Goal: Communication & Community: Ask a question

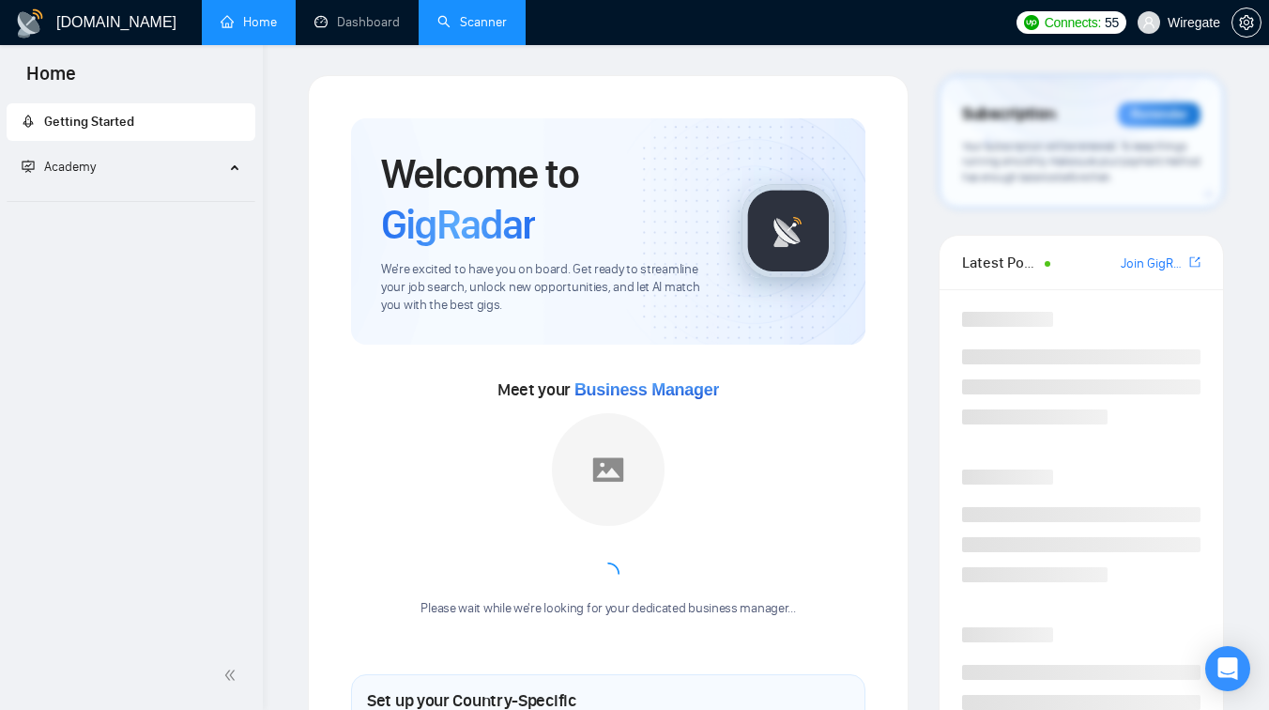
click at [453, 22] on link "Scanner" at bounding box center [472, 22] width 69 height 16
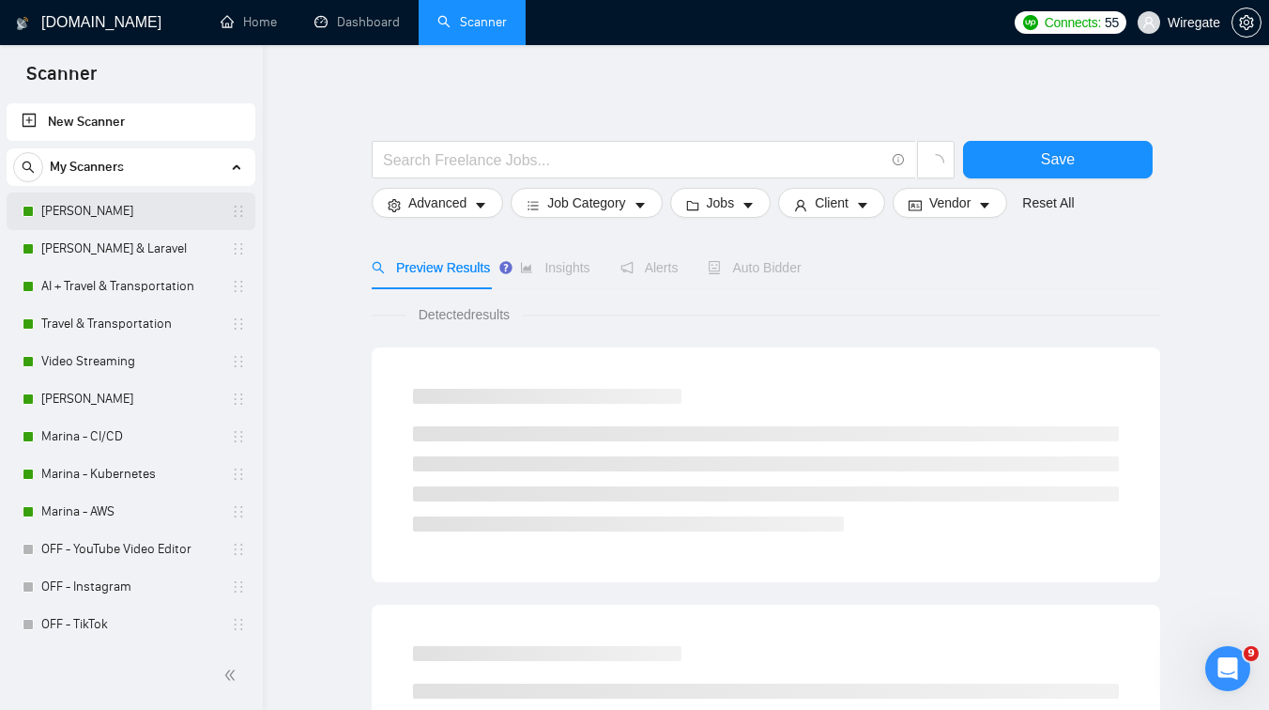
click at [152, 217] on link "[PERSON_NAME]" at bounding box center [130, 211] width 178 height 38
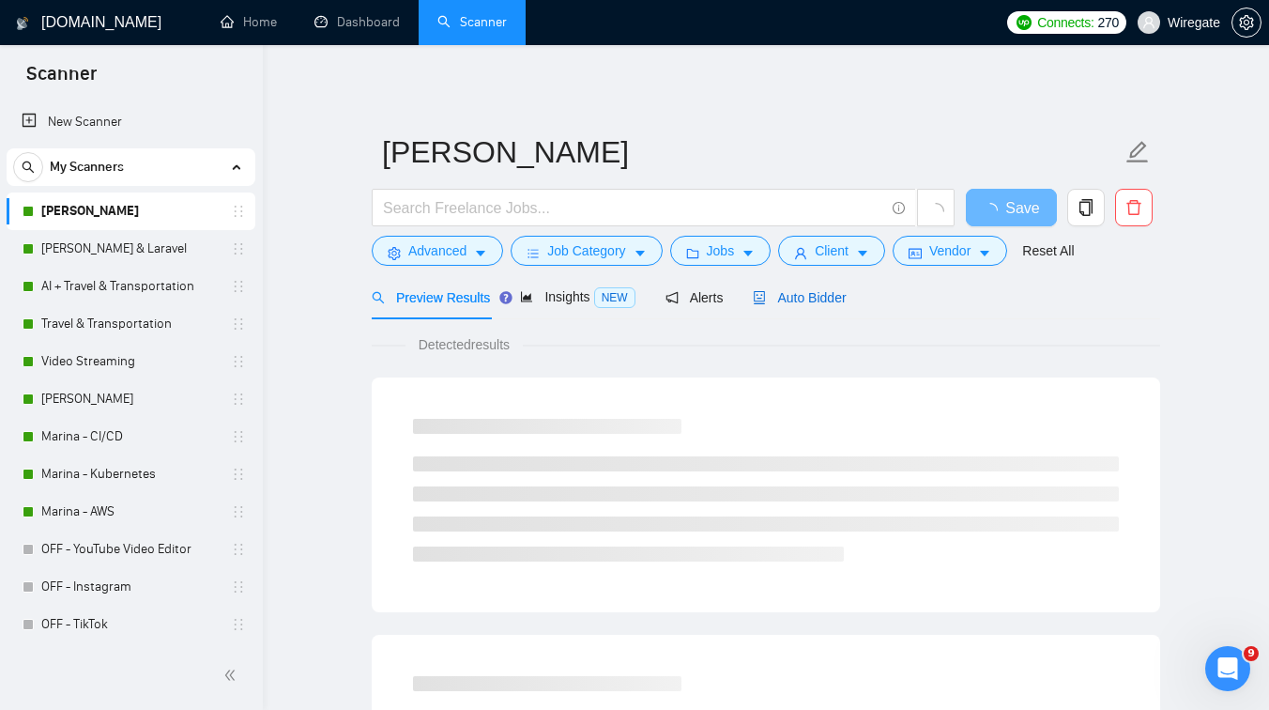
click at [788, 297] on span "Auto Bidder" at bounding box center [799, 297] width 93 height 15
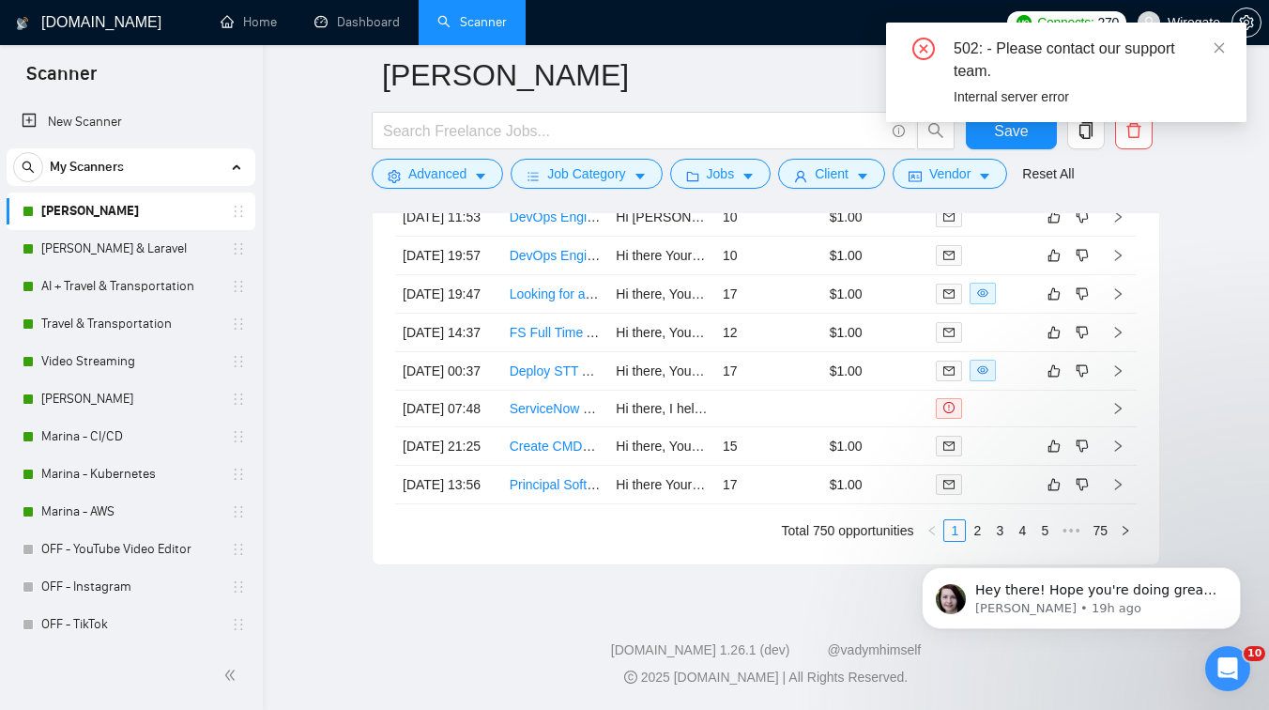
scroll to position [5199, 0]
click at [1223, 44] on icon "close" at bounding box center [1219, 47] width 13 height 13
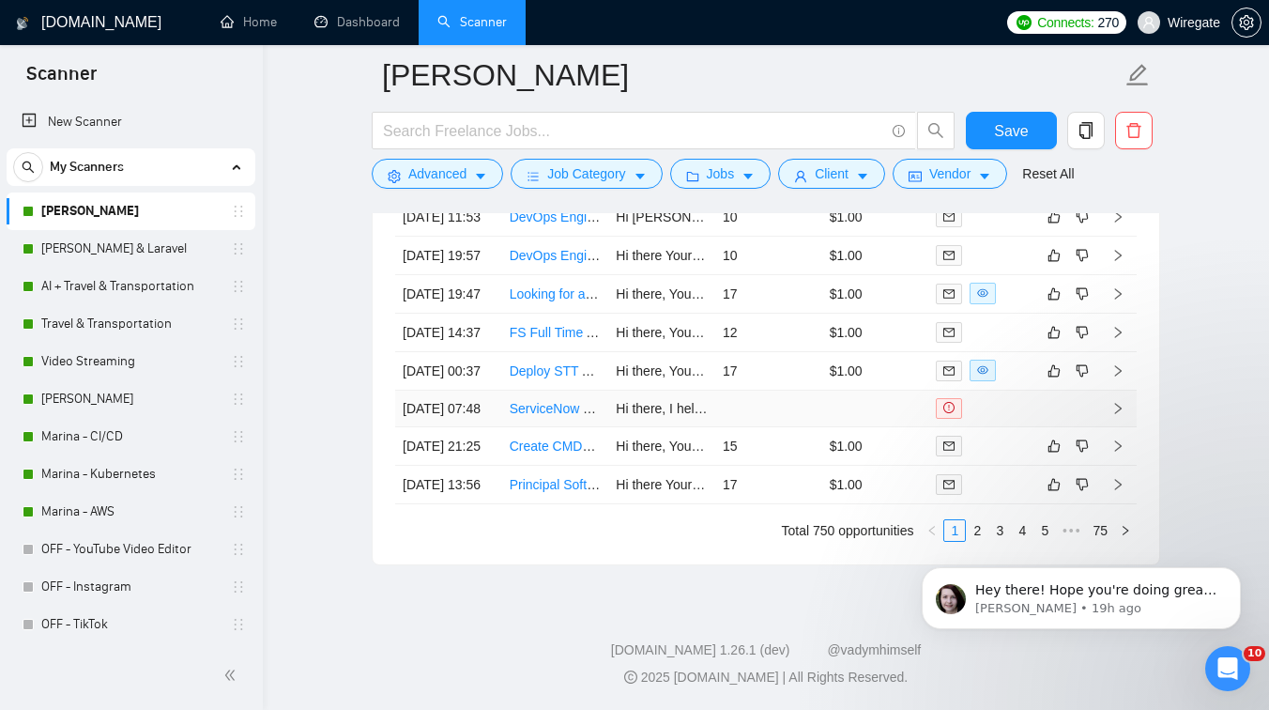
scroll to position [5193, 0]
click at [1238, 577] on button "Dismiss notification" at bounding box center [1235, 573] width 24 height 24
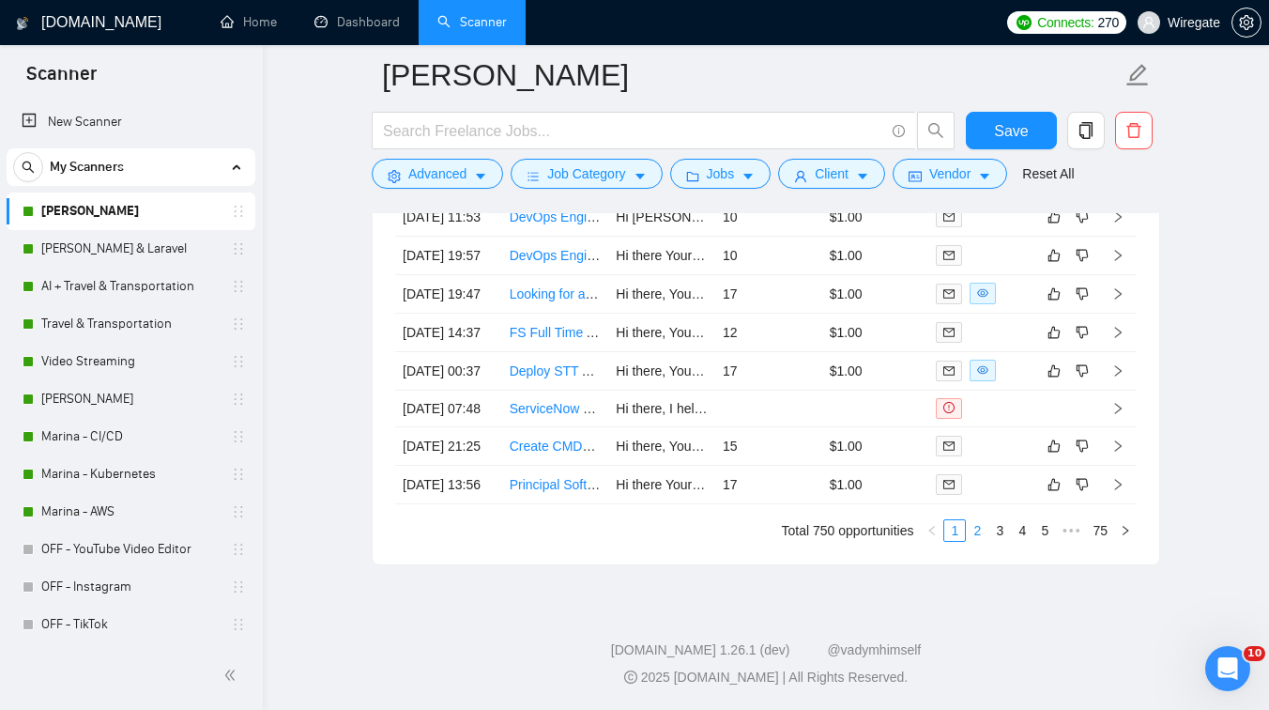
click at [982, 541] on link "2" at bounding box center [977, 530] width 21 height 21
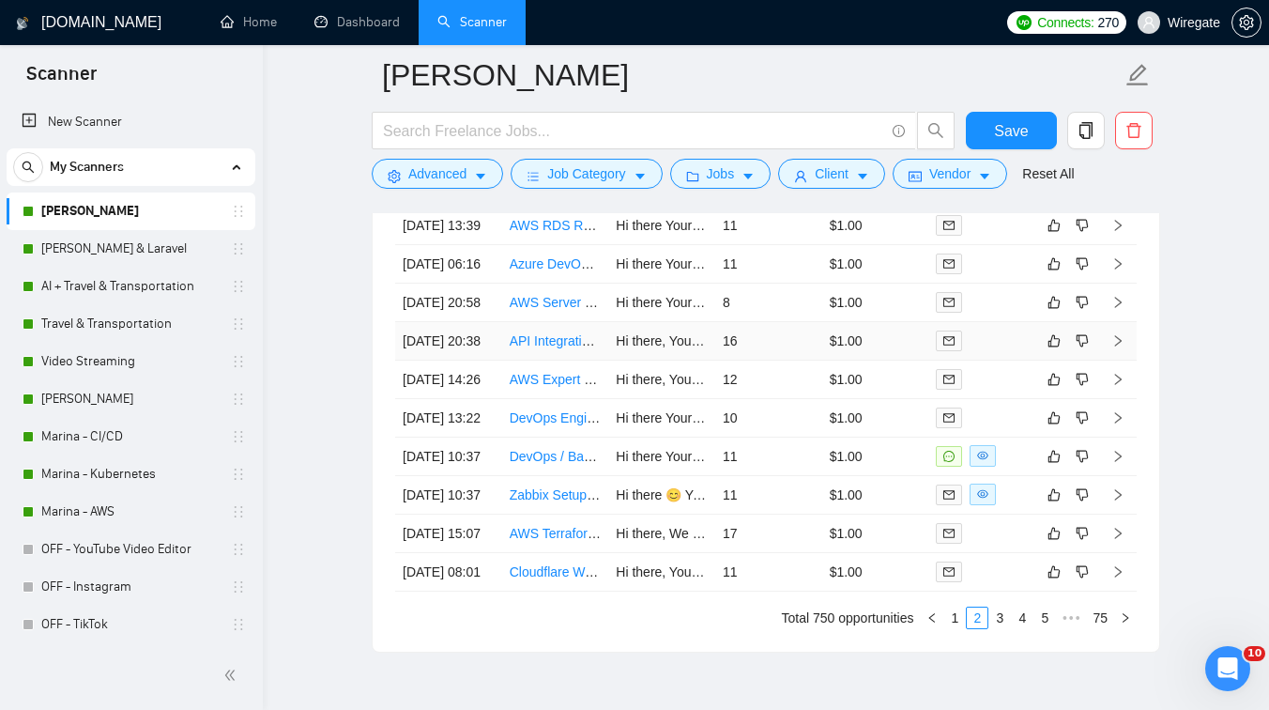
scroll to position [4969, 0]
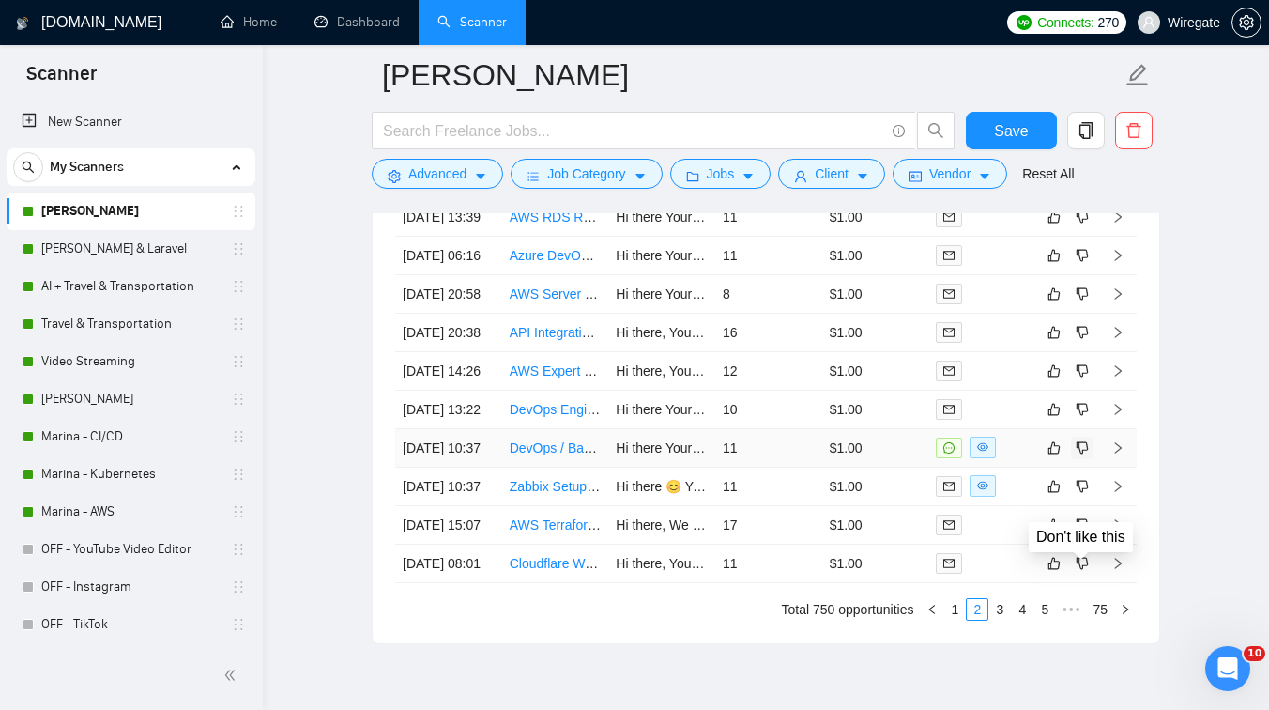
drag, startPoint x: 1086, startPoint y: 573, endPoint x: 1132, endPoint y: 521, distance: 69.2
click at [617, 468] on td "Hi there Your stack is very close to our specialization. For one of our clients…" at bounding box center [661, 448] width 107 height 38
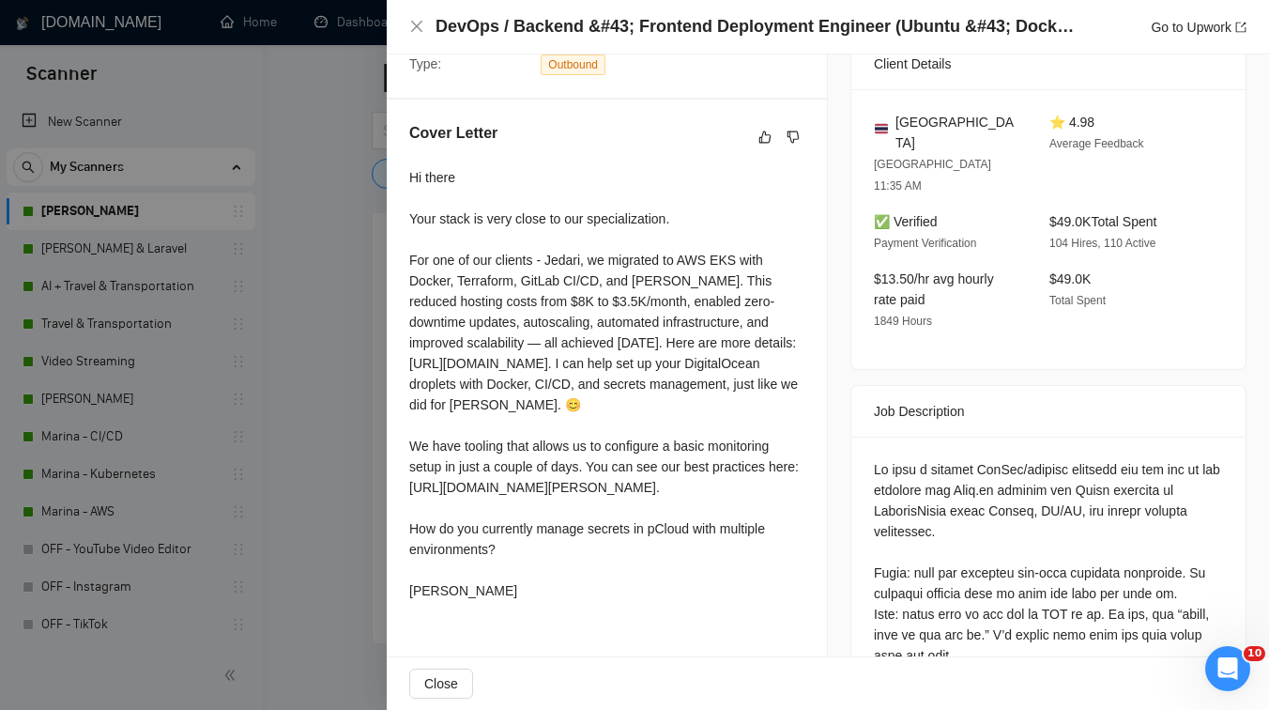
scroll to position [259, 0]
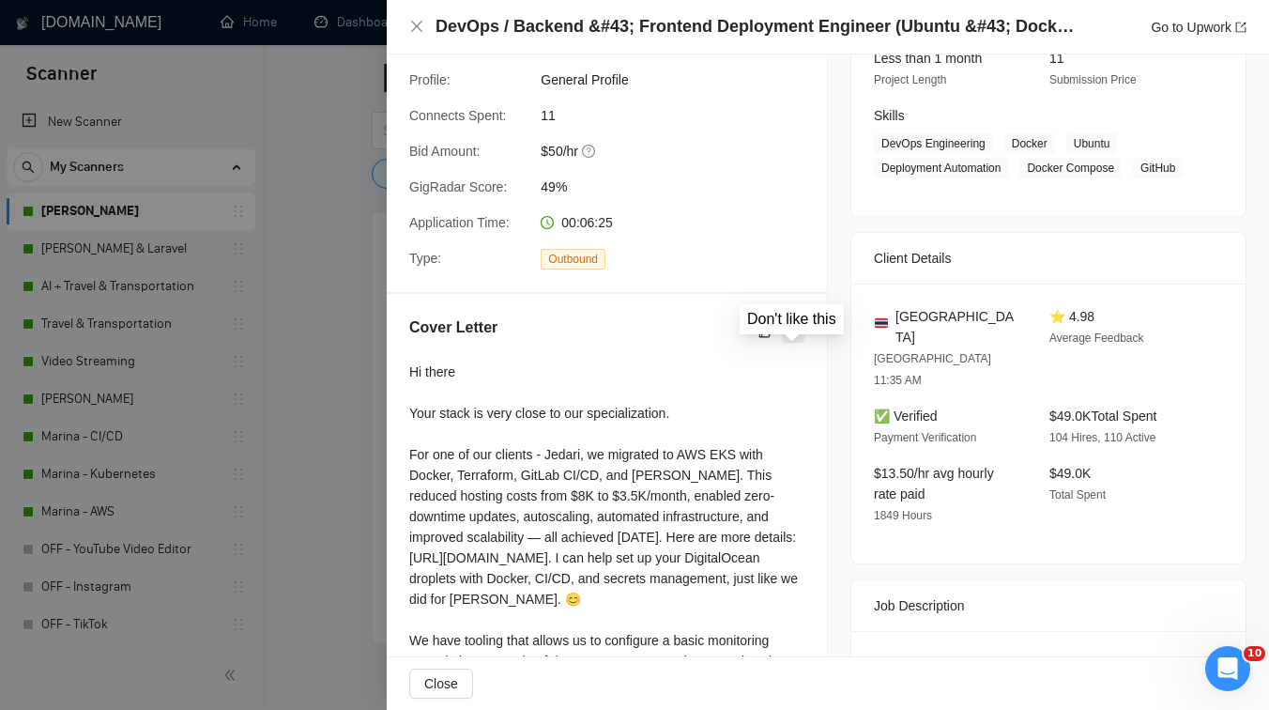
click at [793, 339] on icon "dislike" at bounding box center [793, 331] width 13 height 15
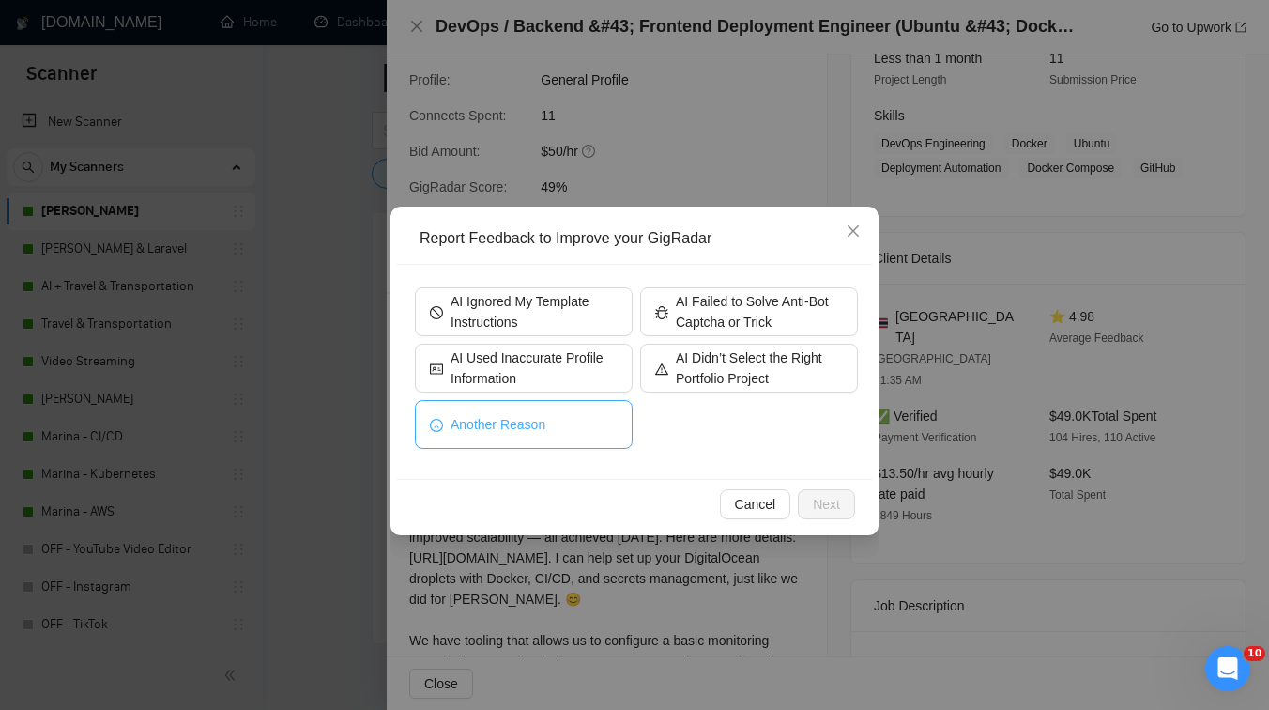
click at [563, 420] on button "Another Reason" at bounding box center [524, 424] width 218 height 49
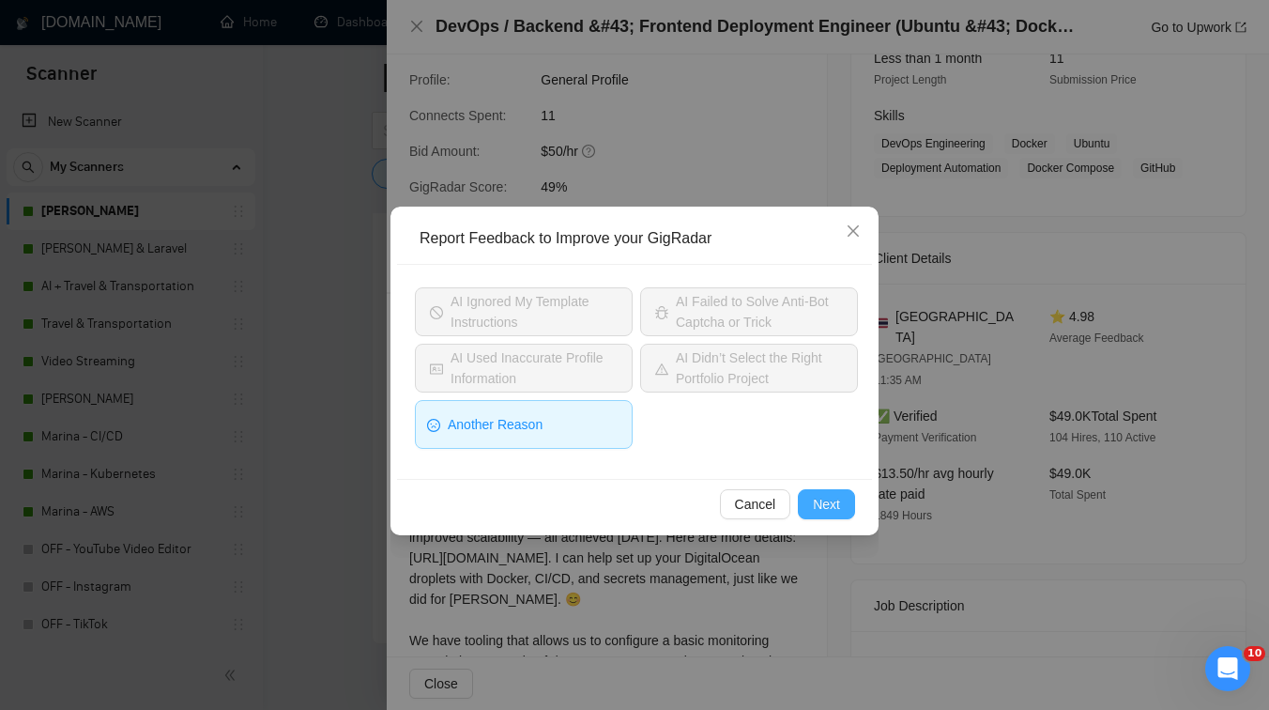
click at [840, 512] on button "Next" at bounding box center [826, 504] width 57 height 30
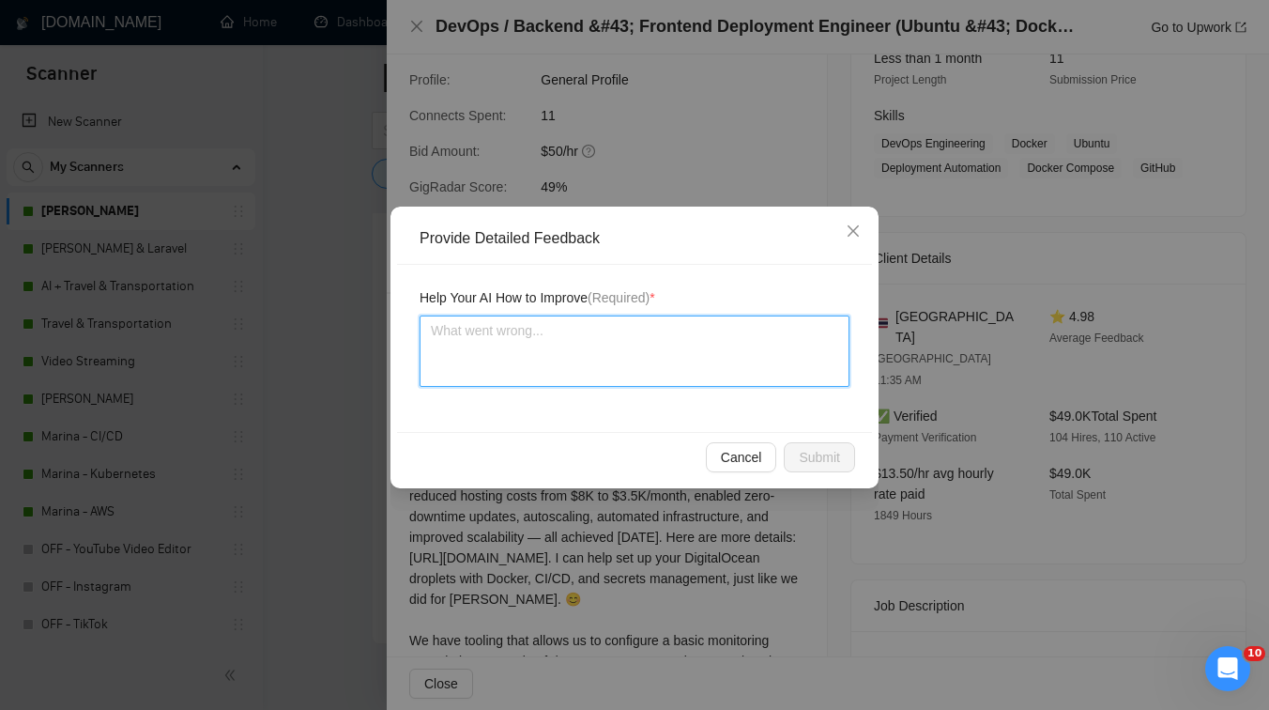
click at [538, 350] on textarea at bounding box center [635, 350] width 430 height 71
type textarea "i"
type textarea "it"
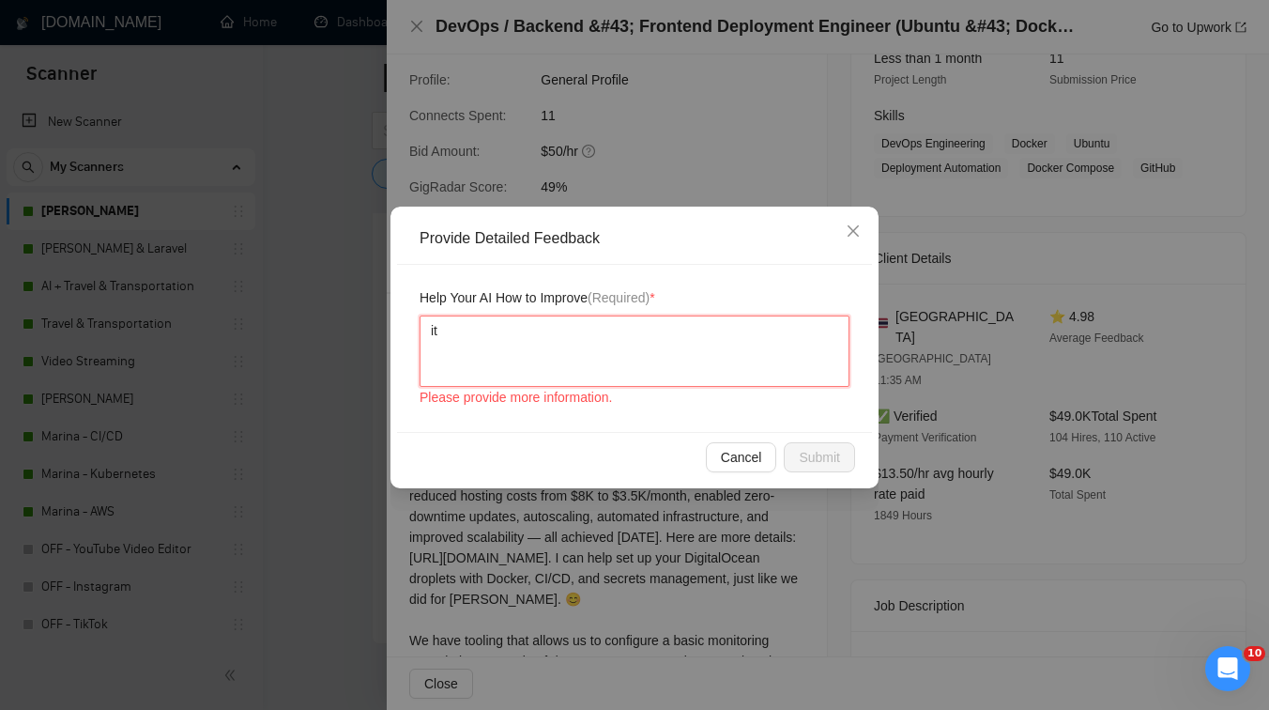
type textarea "it"
type textarea "it i"
type textarea "it ig"
type textarea "it ign"
type textarea "it igno"
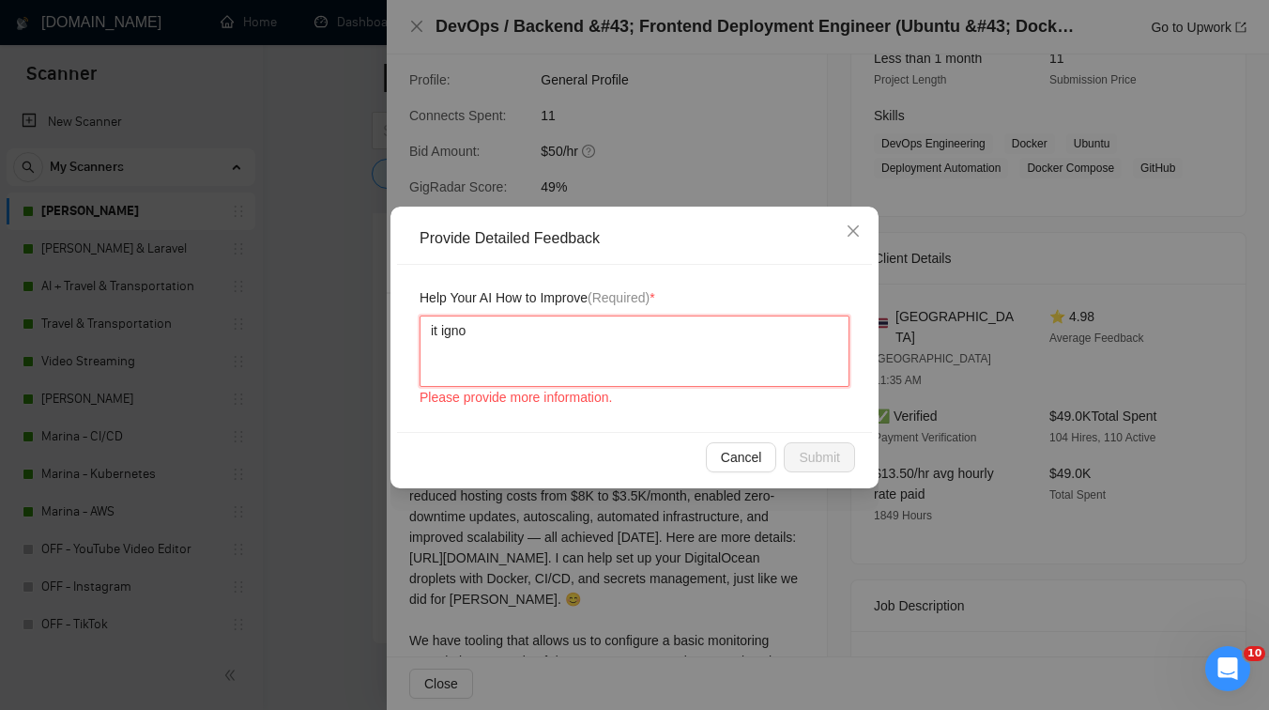
type textarea "it ignor"
type textarea "it ignoree"
type textarea "it ignoreed"
type textarea "it ignoreed t"
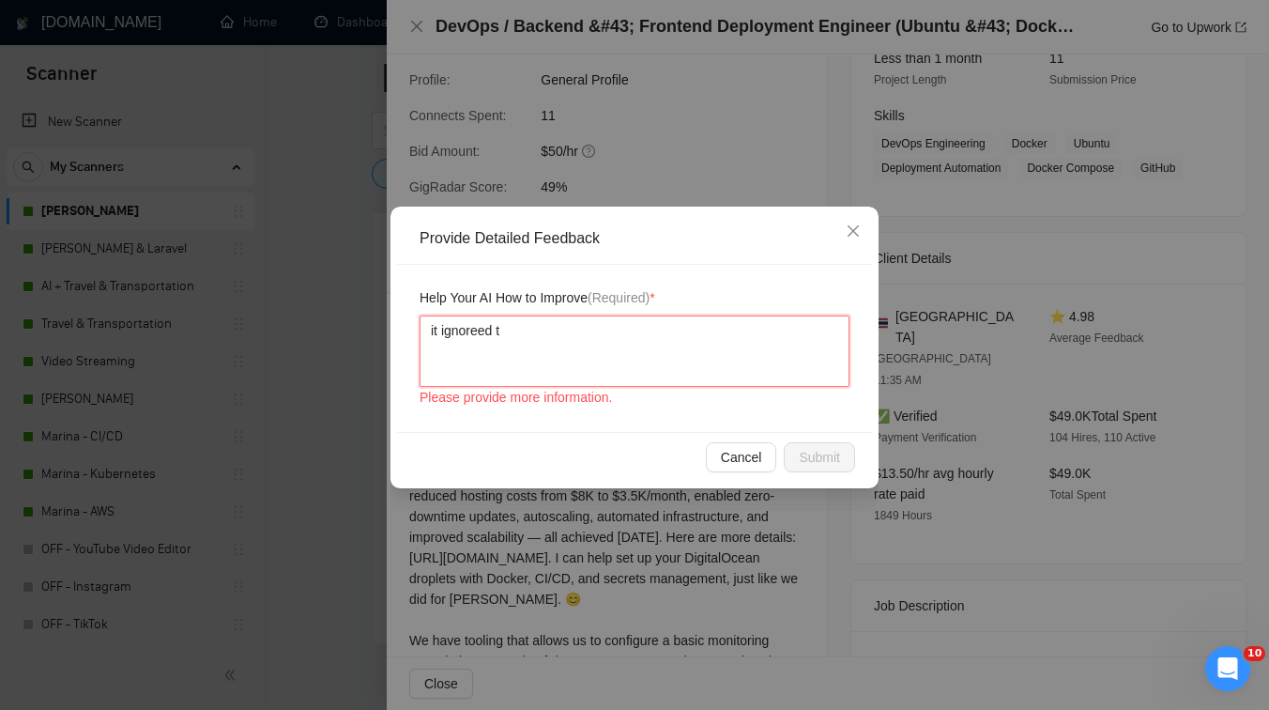
type textarea "it ignoreed th"
type textarea "it ignoreed the"
type textarea "it ignoreed the R"
type textarea "it ignoreed the RE"
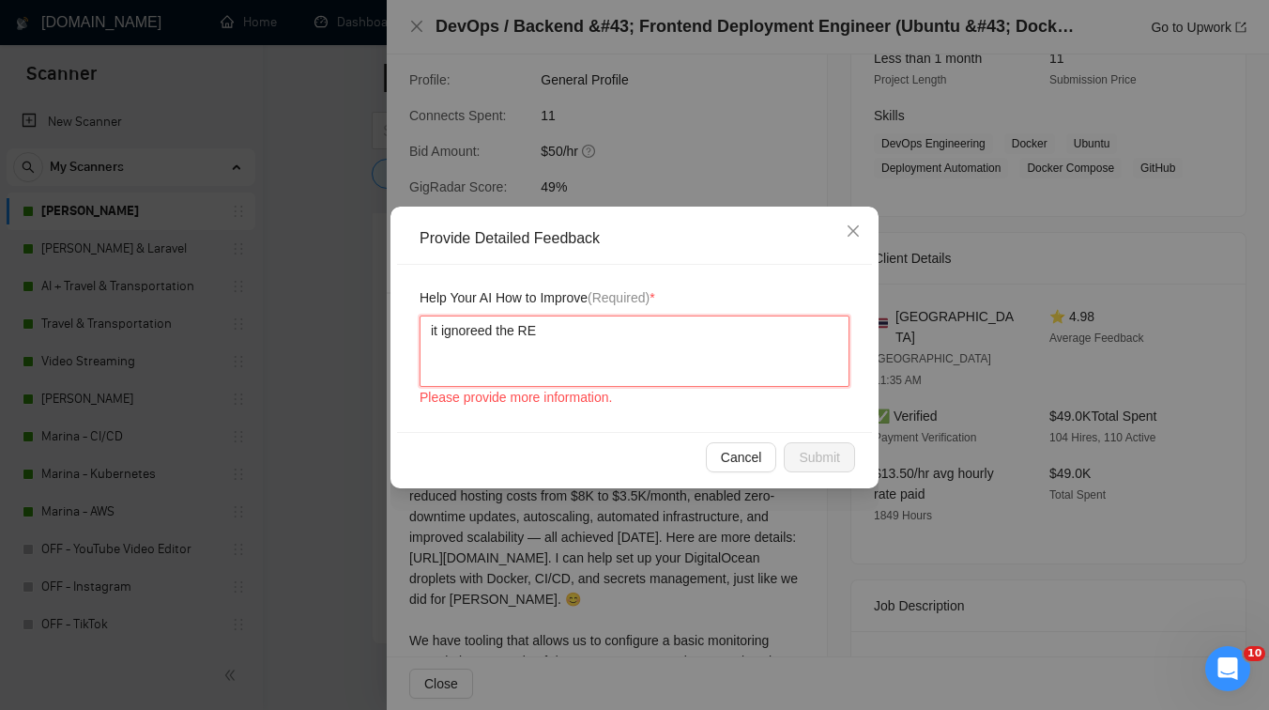
type textarea "it ignoreed the REA"
type textarea "it ignoreed the READ"
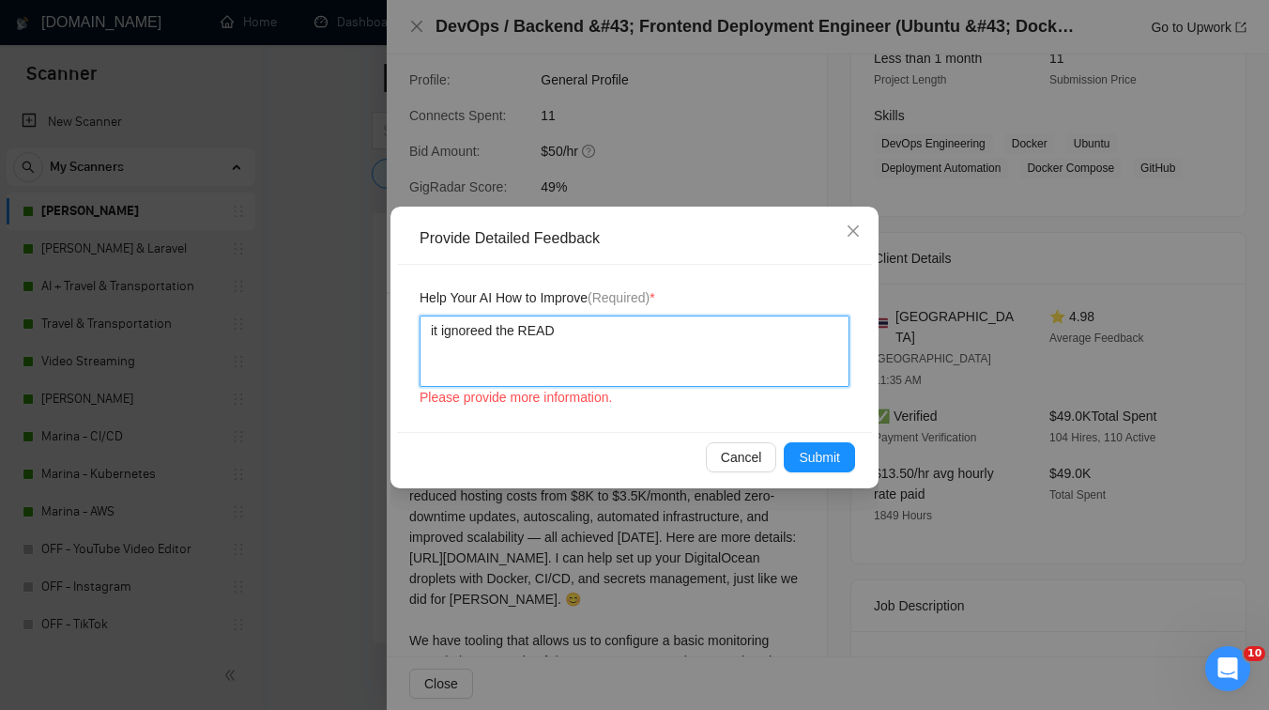
type textarea "it ignoreed the READ"
type textarea "it ignoreed the READ T"
type textarea "it ignoreed the READ TH"
type textarea "it ignoreed the READ THE"
type textarea "it ignoreed the READ TH"
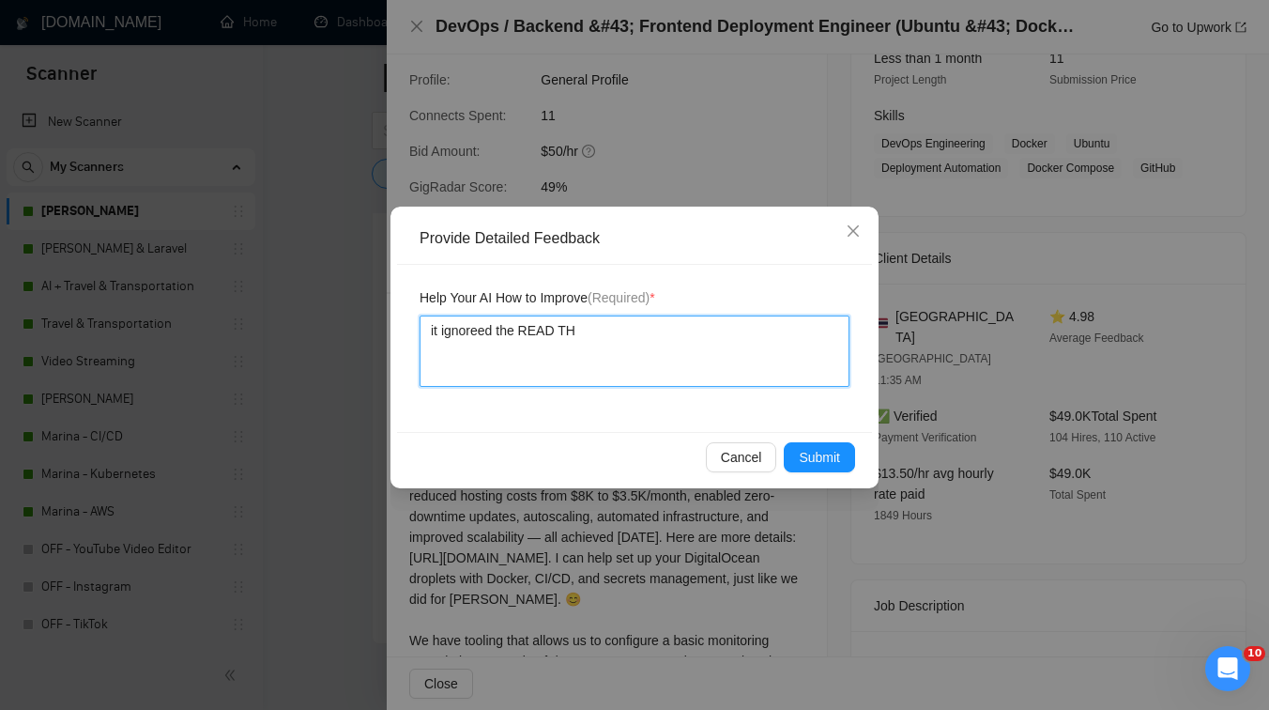
type textarea "it ignoreed the READ T"
type textarea "it ignoreed the READ TH"
type textarea "it ignoreed the READ THI"
type textarea "it ignoreed the READ THIS"
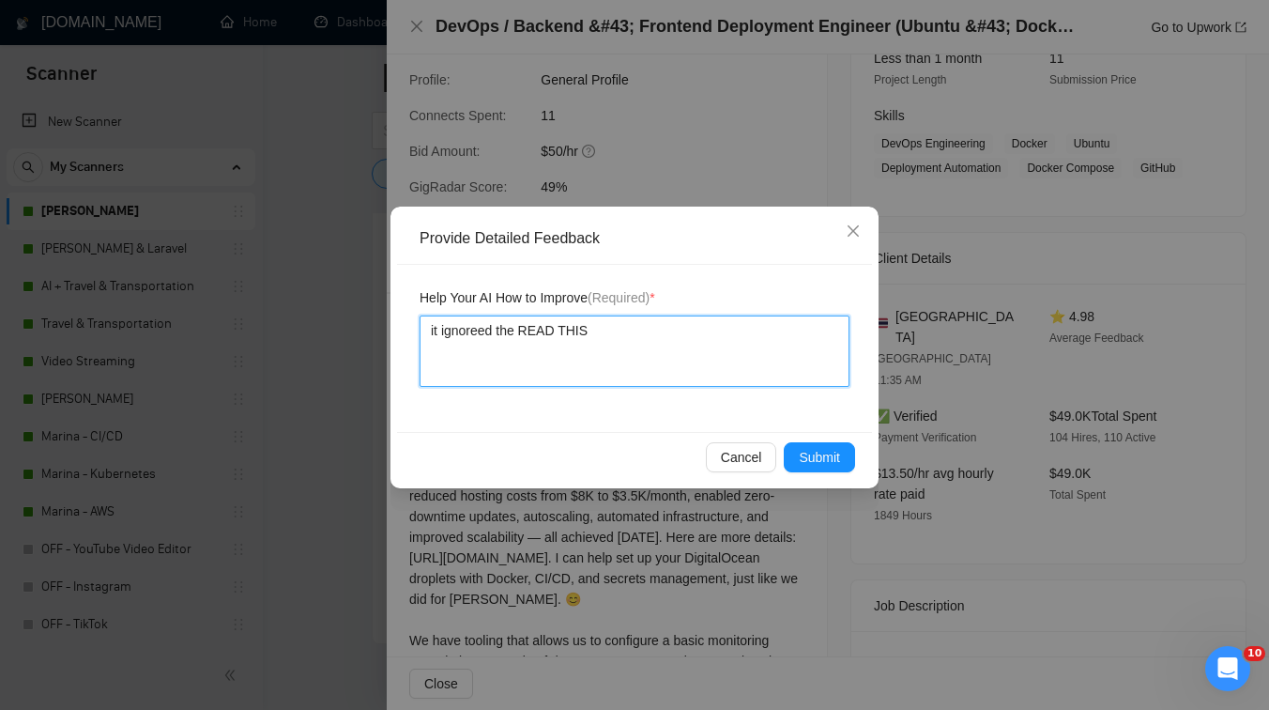
type textarea "it ignoreed the READ THIS T"
type textarea "it ignoreed the READ THIS TW"
type textarea "it ignoreed the READ THIS TWI"
type textarea "it ignoreed the READ THIS TWIC"
type textarea "it ignoreed the READ THIS TWICE"
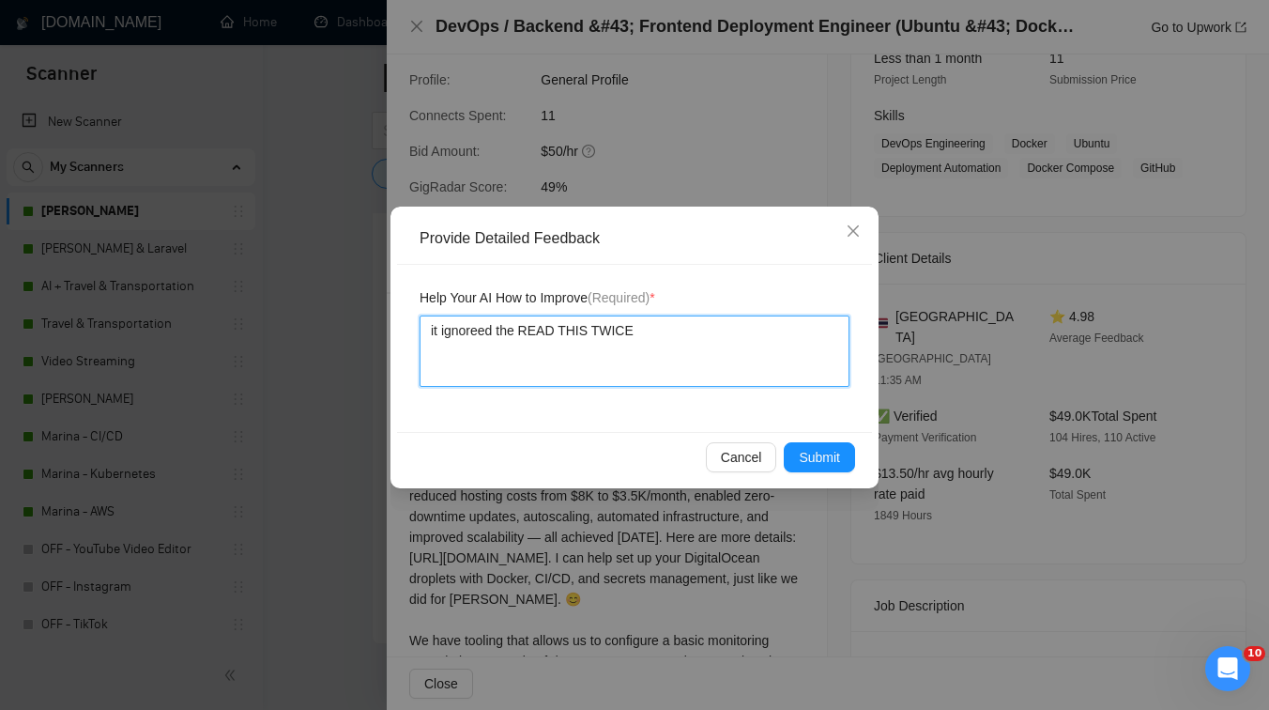
type textarea "it ignoreed the READ THIS TWICE"
type textarea "it ignoreed the READ THIS TWICE PA"
type textarea "it ignoreed the READ THIS TWICE PAR"
type textarea "it ignoreed the READ THIS TWICE PART"
paste textarea
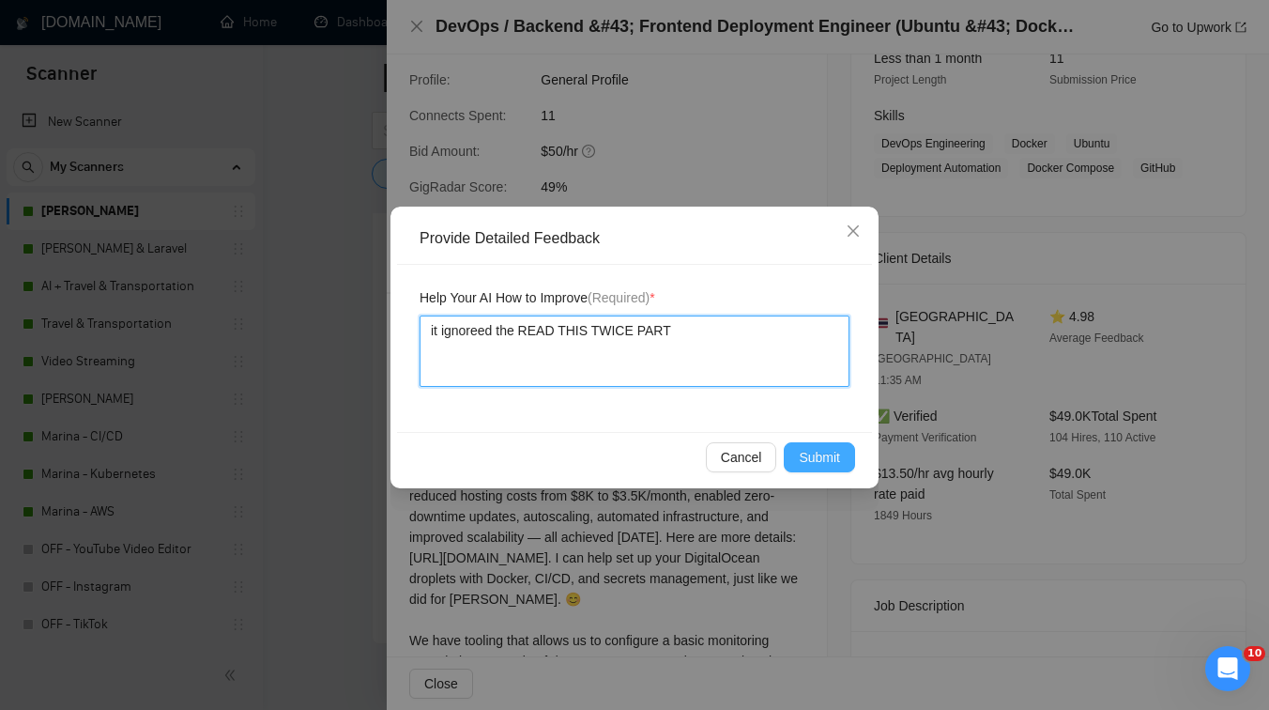
type textarea "it ignoreed the READ THIS TWICE PART"
click at [831, 443] on button "Submit" at bounding box center [819, 457] width 71 height 30
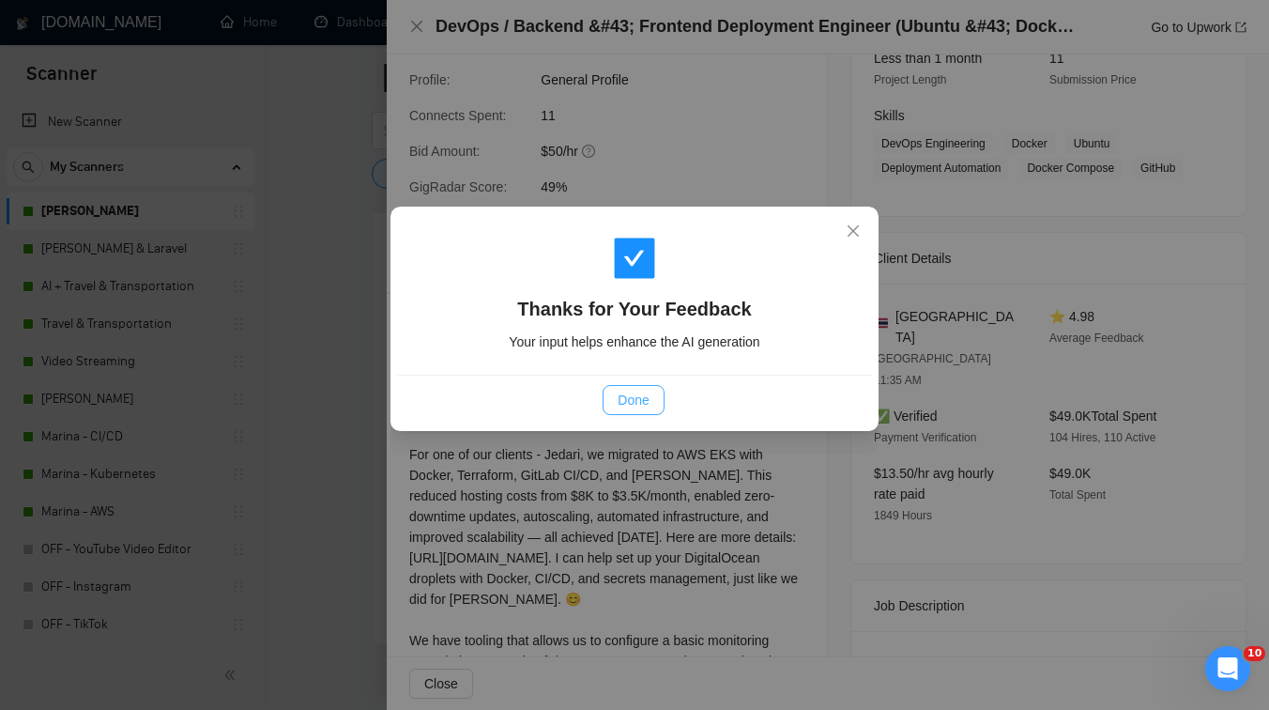
click at [639, 392] on span "Done" at bounding box center [633, 400] width 31 height 21
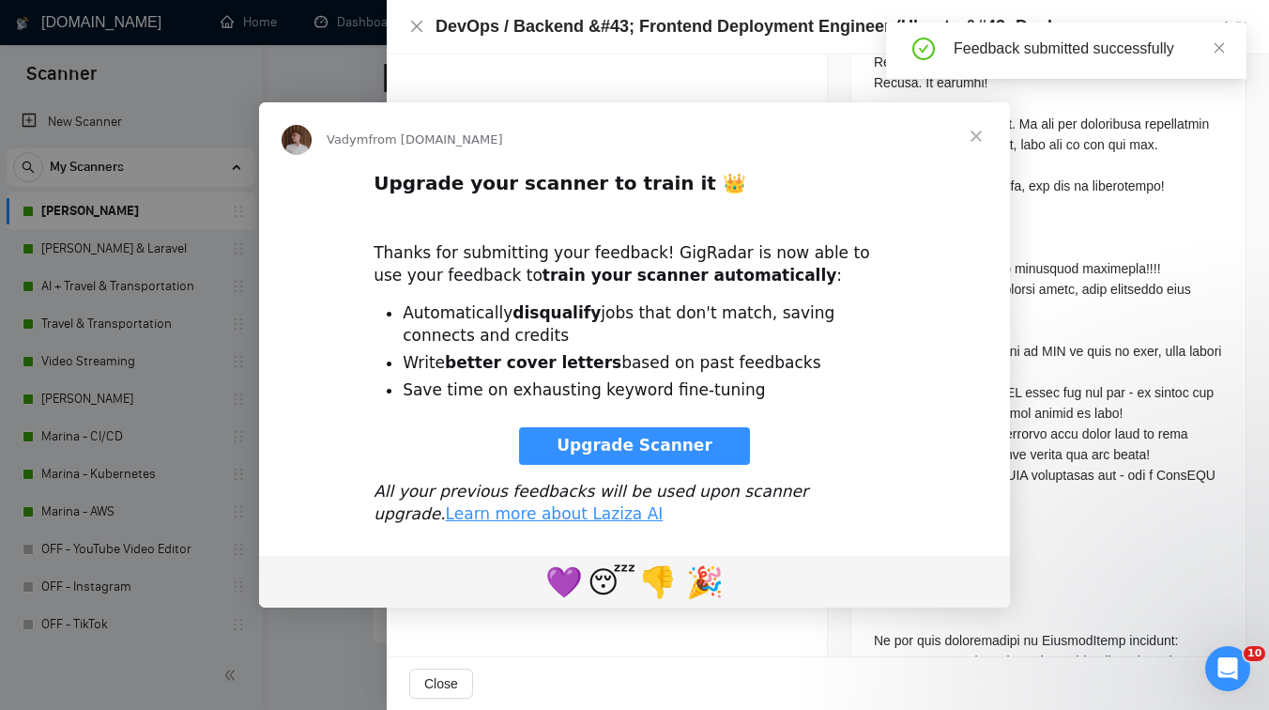
scroll to position [4988, 0]
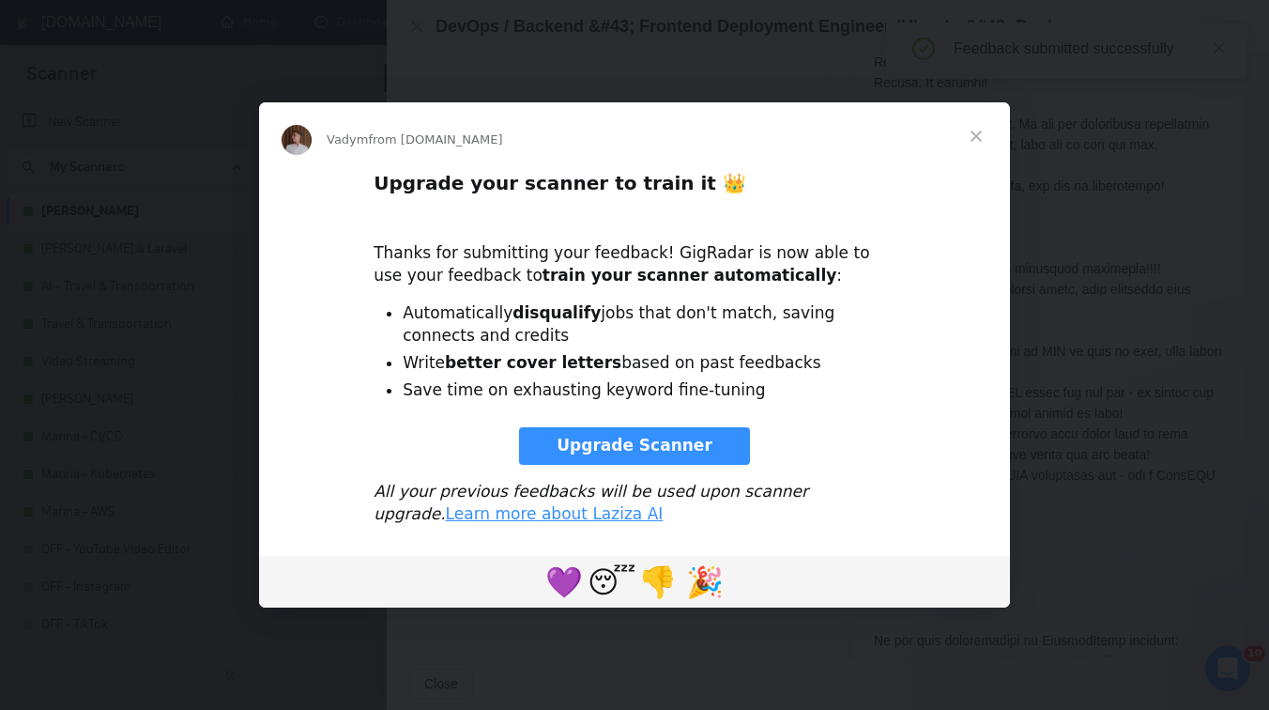
click at [983, 136] on span "Close" at bounding box center [977, 136] width 68 height 68
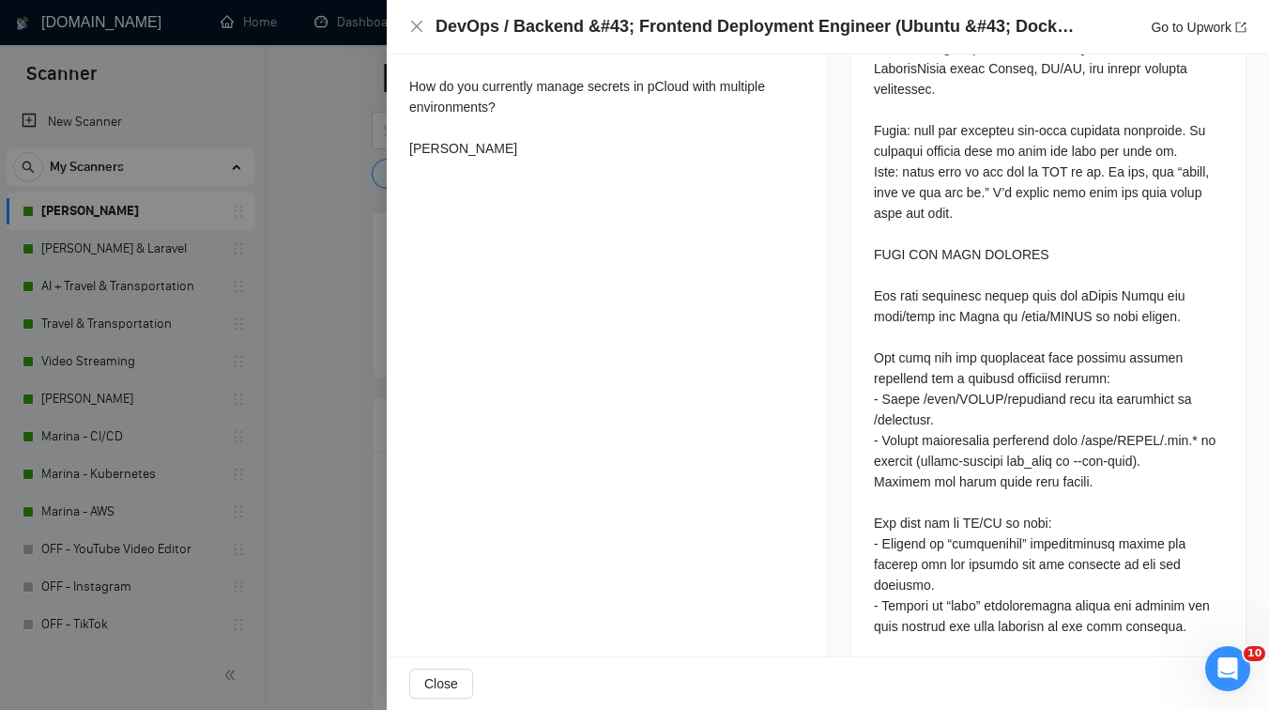
scroll to position [900, 0]
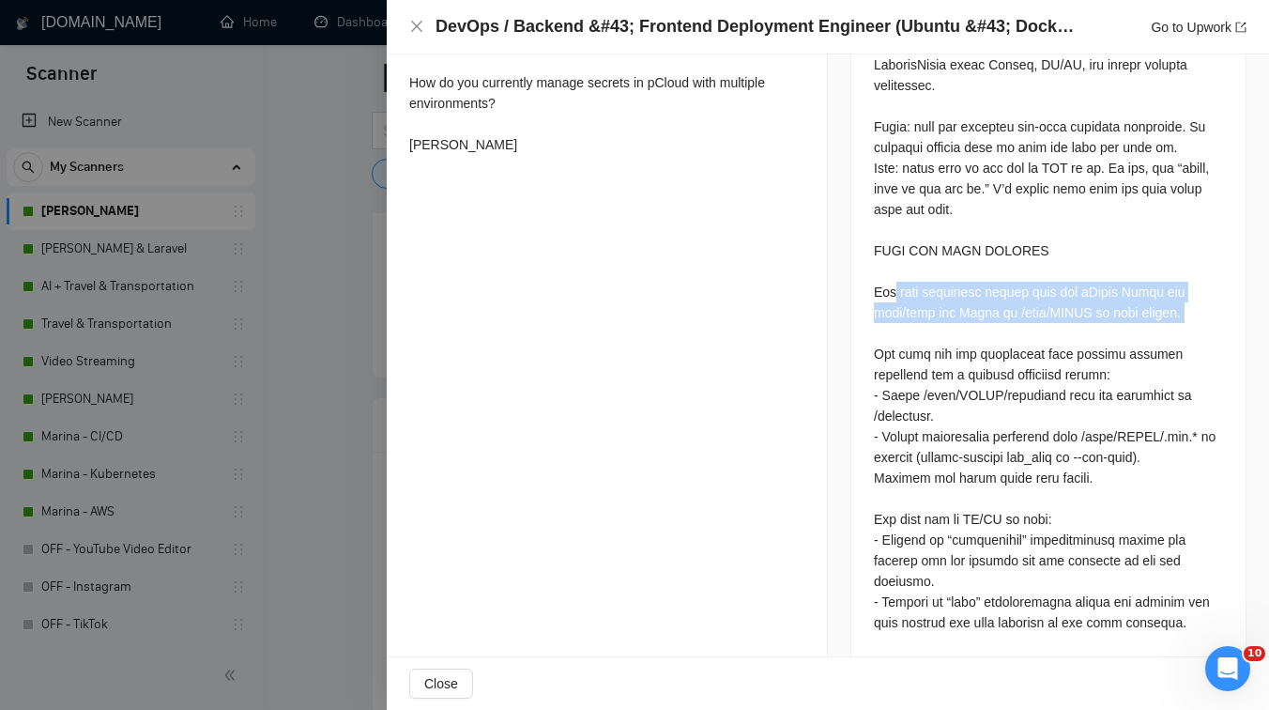
drag, startPoint x: 895, startPoint y: 269, endPoint x: 925, endPoint y: 307, distance: 48.8
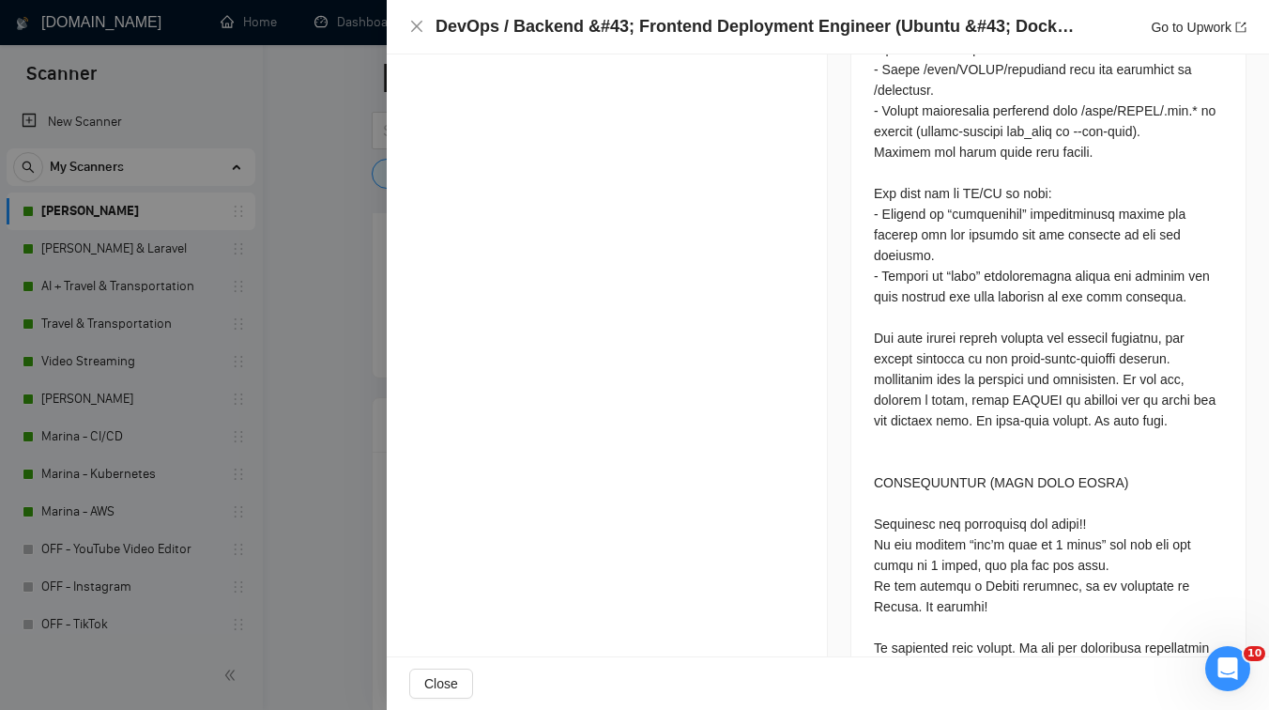
scroll to position [1241, 0]
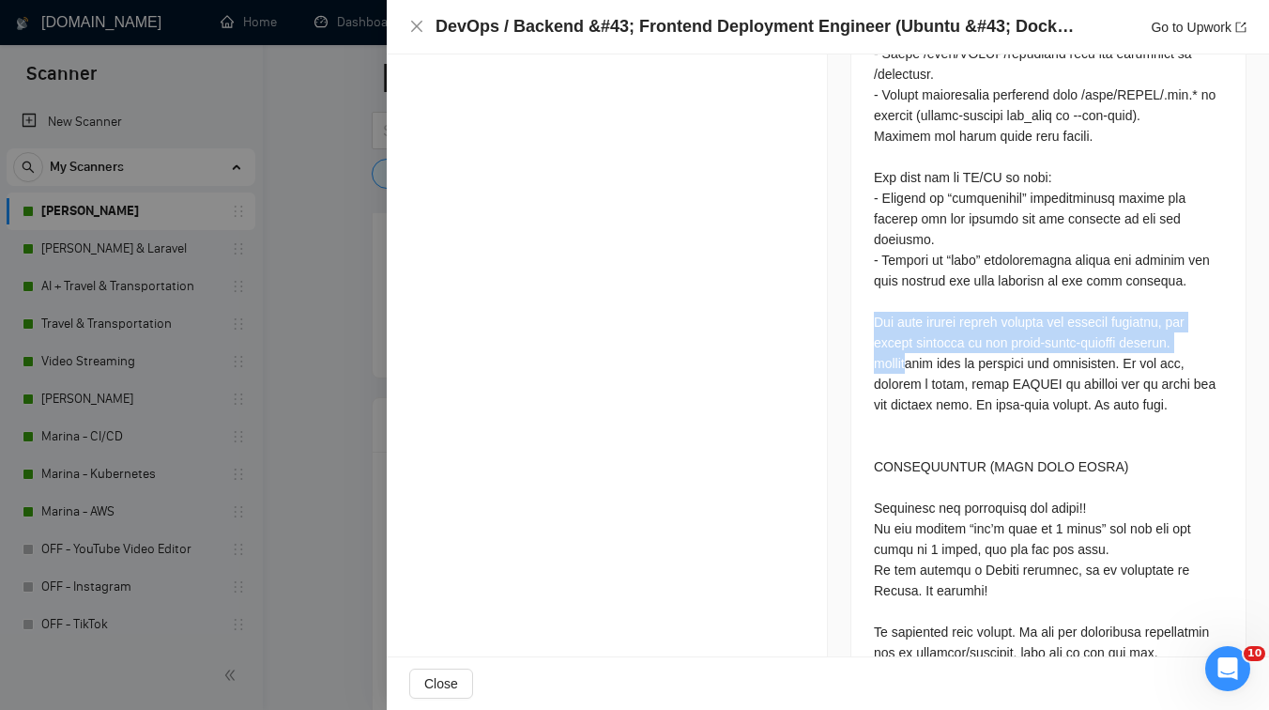
drag, startPoint x: 876, startPoint y: 308, endPoint x: 920, endPoint y: 334, distance: 51.4
click at [920, 334] on div at bounding box center [1048, 538] width 349 height 1735
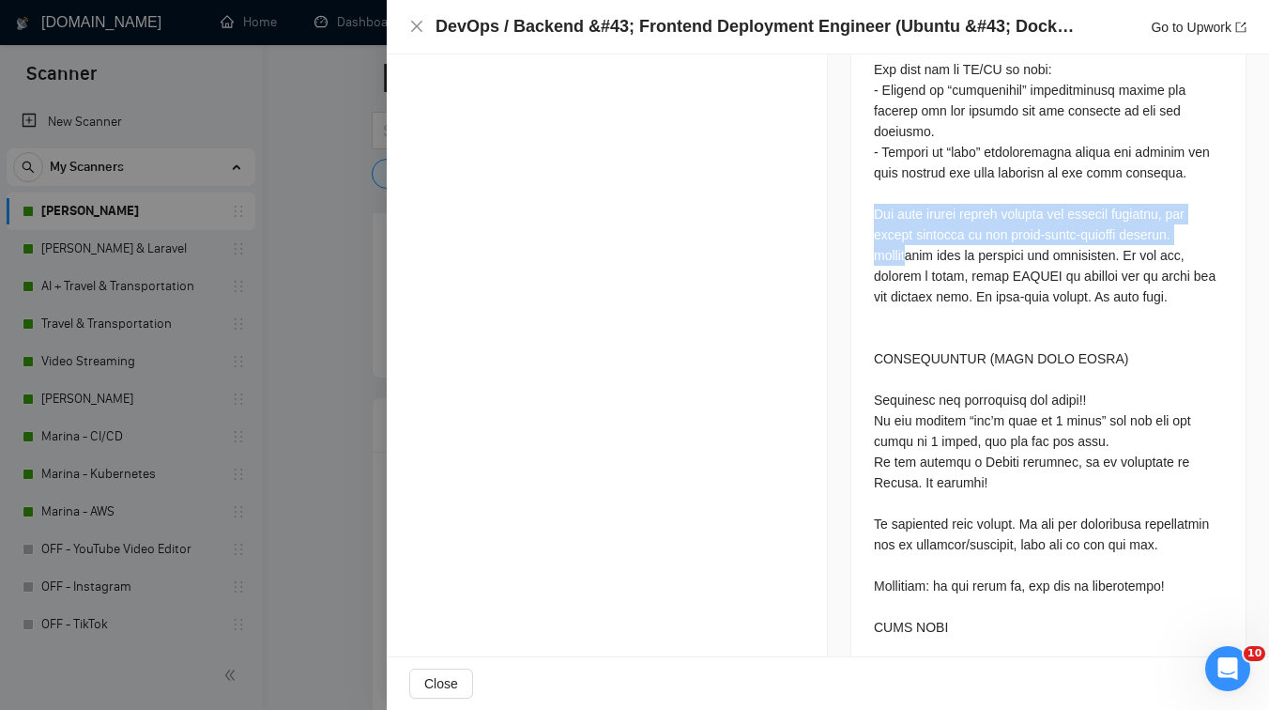
scroll to position [1435, 0]
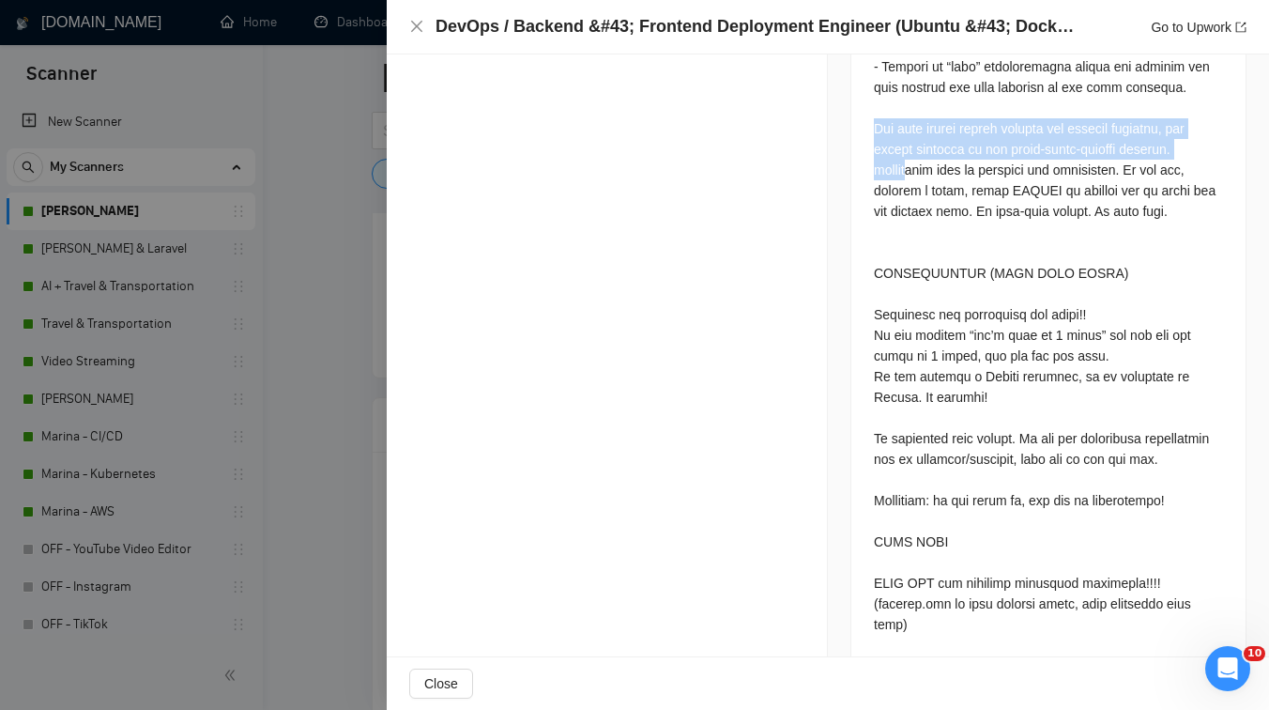
click at [903, 273] on div at bounding box center [1048, 345] width 349 height 1735
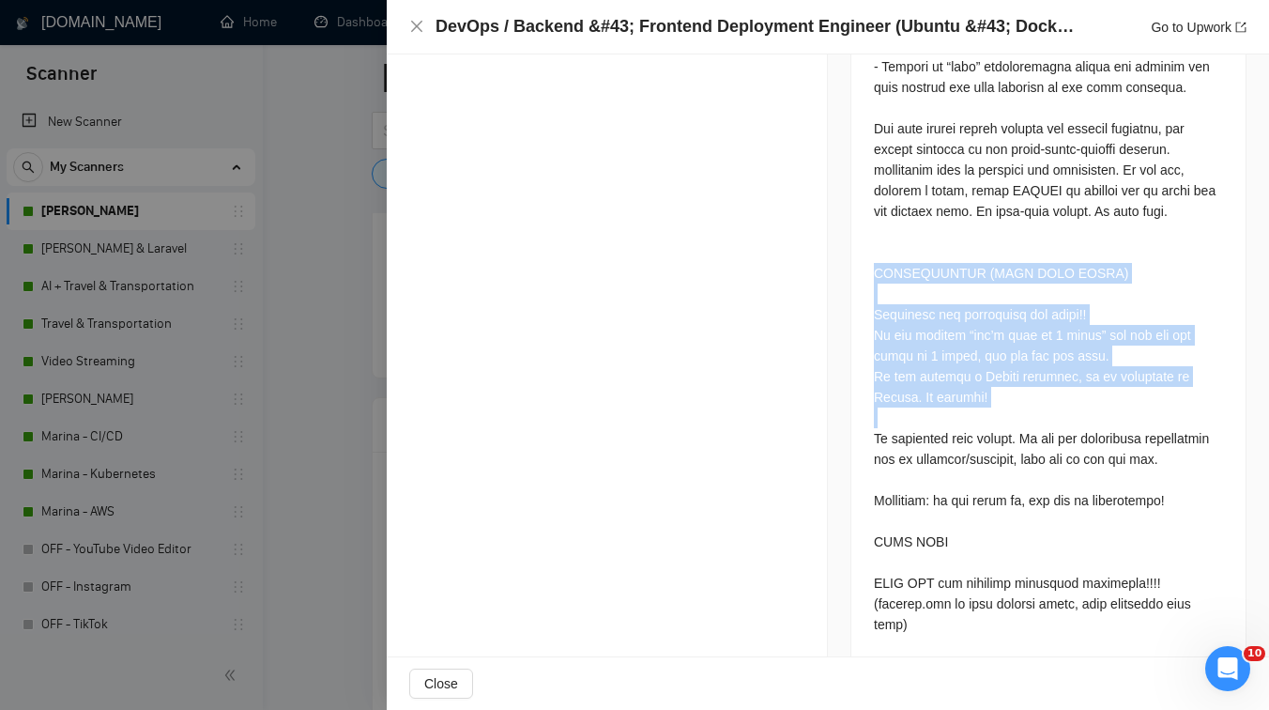
drag, startPoint x: 903, startPoint y: 273, endPoint x: 945, endPoint y: 417, distance: 149.5
click at [945, 417] on div at bounding box center [1048, 345] width 349 height 1735
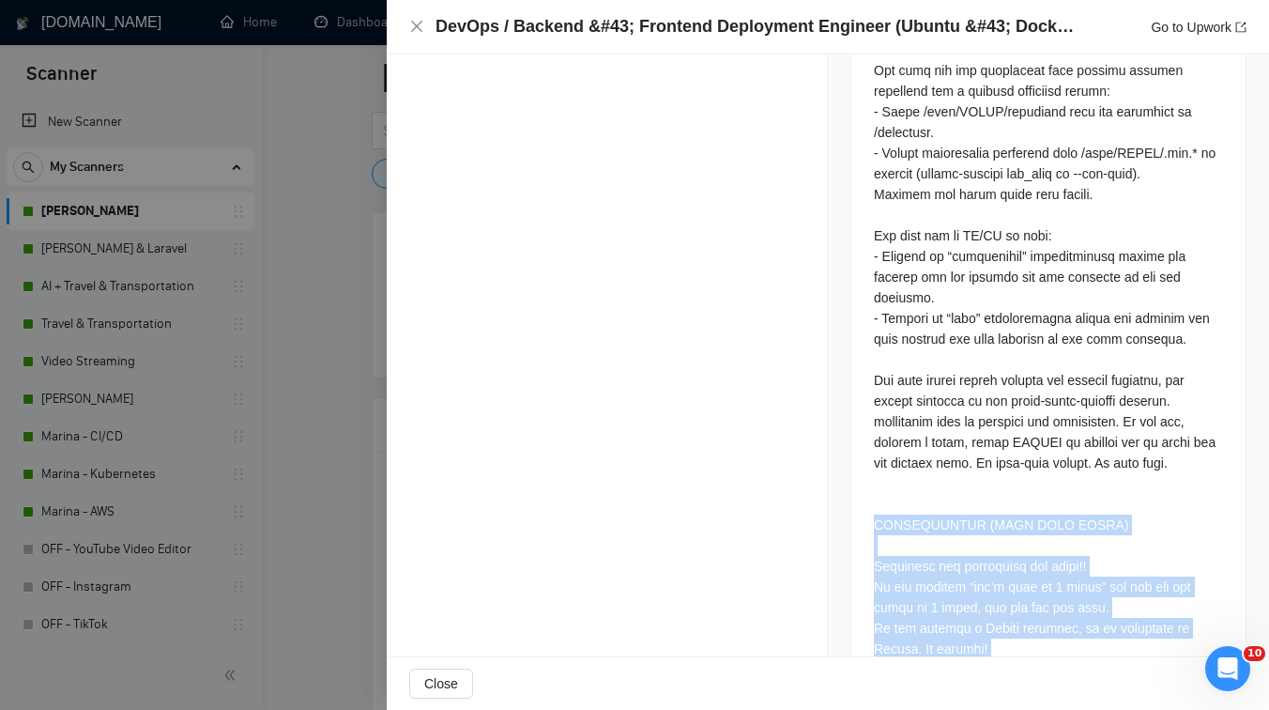
scroll to position [435, 0]
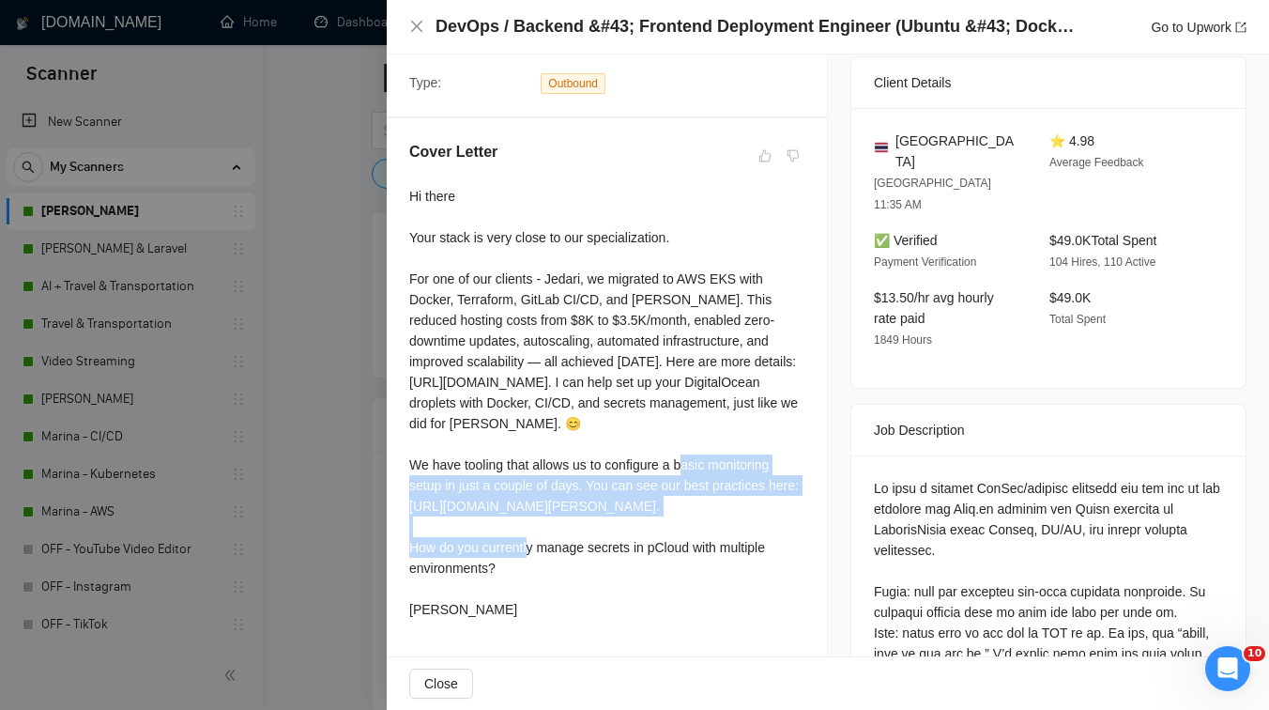
drag, startPoint x: 498, startPoint y: 512, endPoint x: 561, endPoint y: 544, distance: 70.5
click at [561, 544] on div "Hi there Your stack is very close to our specialization. For one of our clients…" at bounding box center [606, 403] width 395 height 434
click at [626, 531] on div "Hi there Your stack is very close to our specialization. For one of our clients…" at bounding box center [606, 403] width 395 height 434
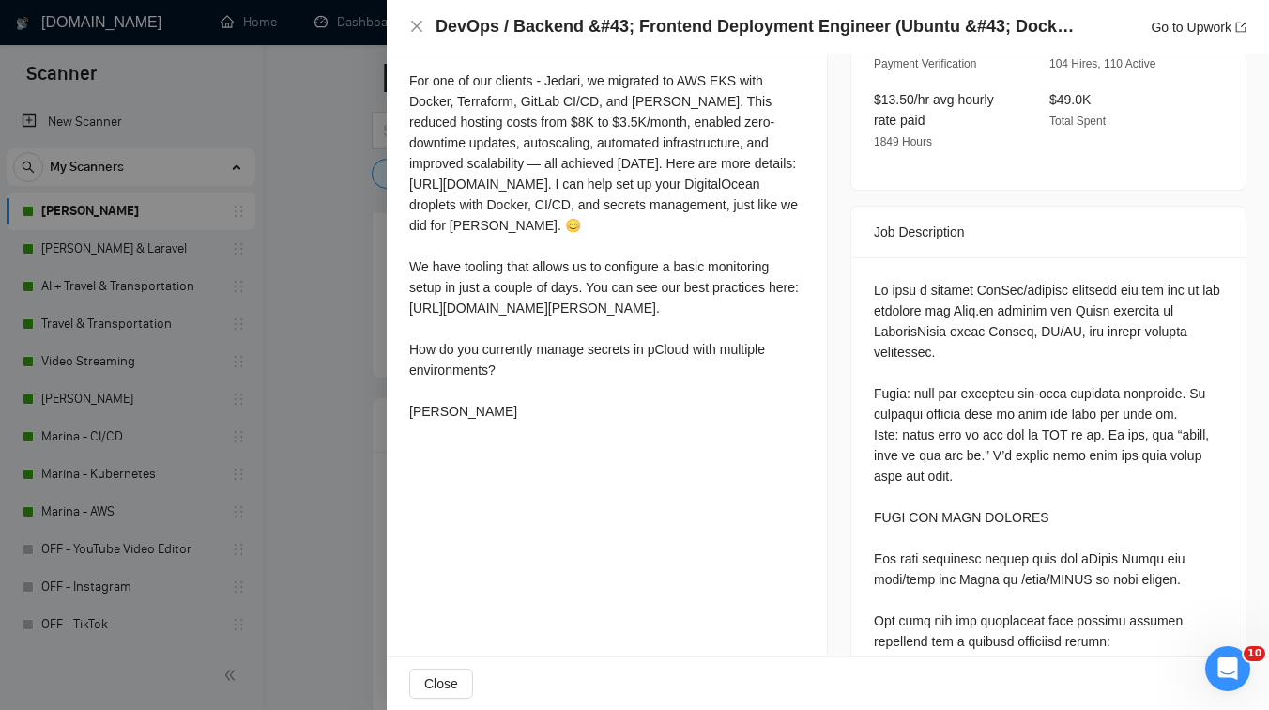
scroll to position [585, 0]
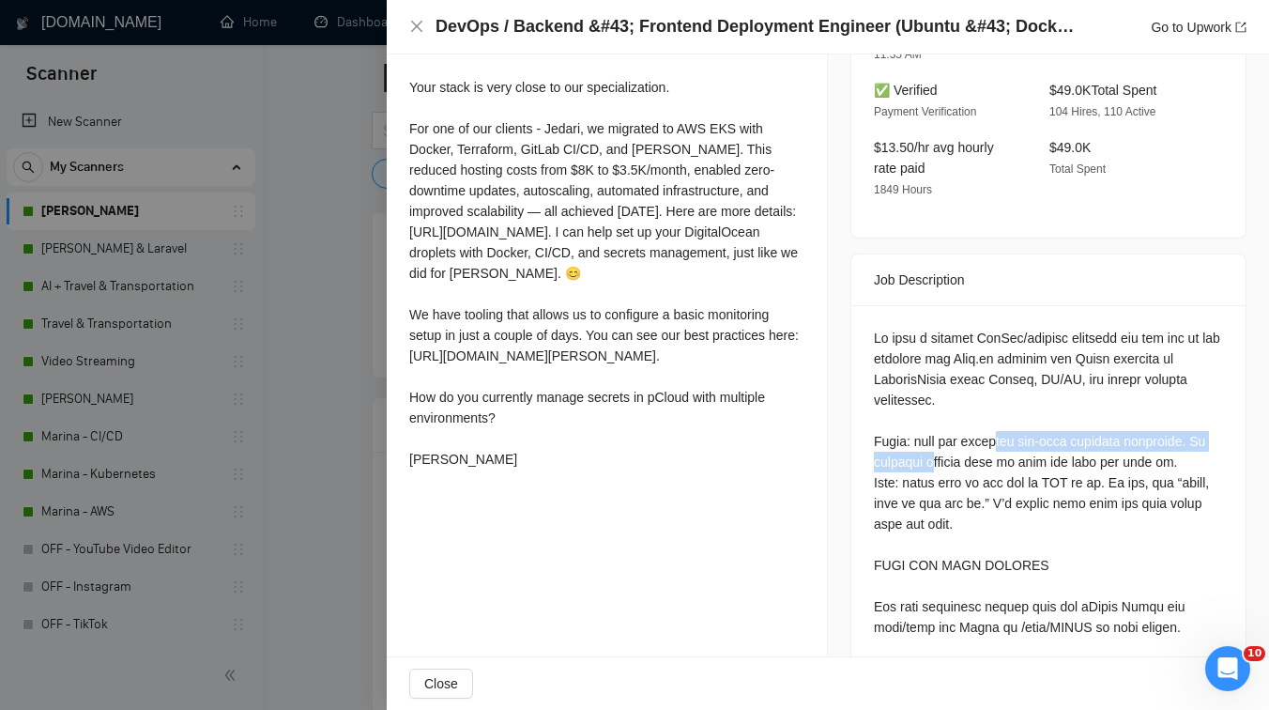
drag, startPoint x: 935, startPoint y: 432, endPoint x: 994, endPoint y: 427, distance: 59.3
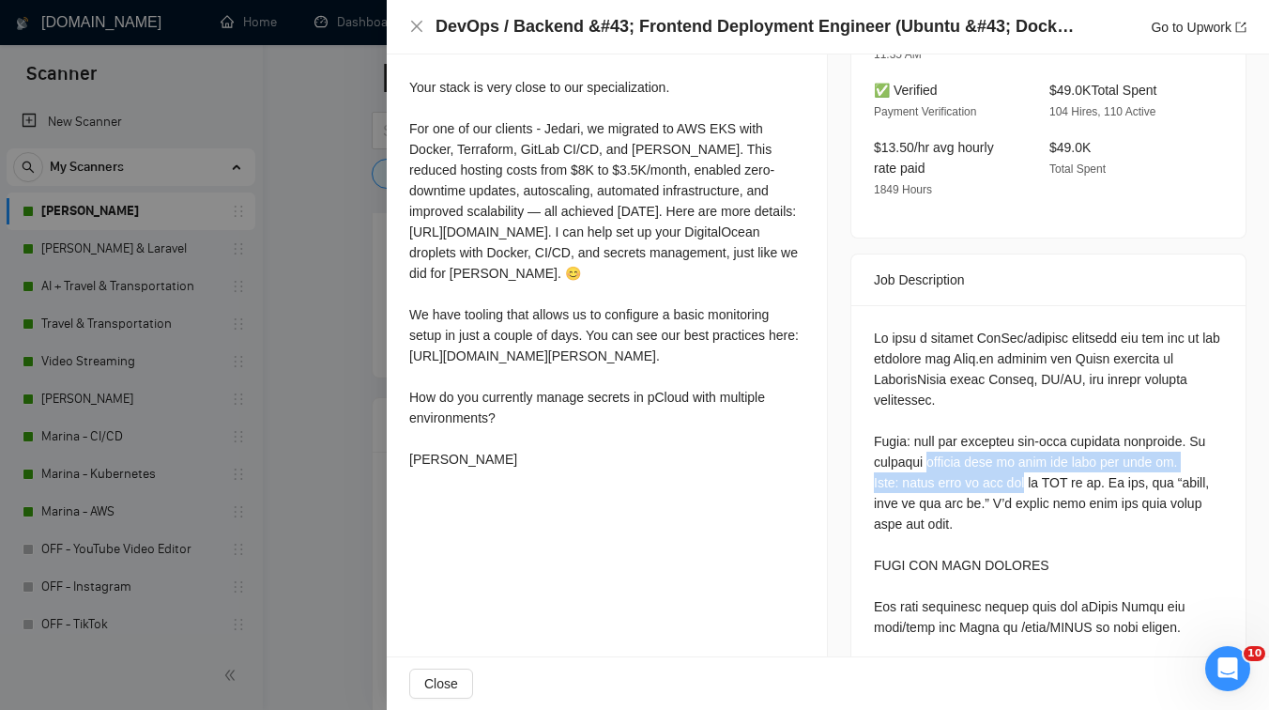
drag, startPoint x: 949, startPoint y: 449, endPoint x: 1023, endPoint y: 454, distance: 74.4
drag, startPoint x: 929, startPoint y: 461, endPoint x: 1048, endPoint y: 468, distance: 119.4
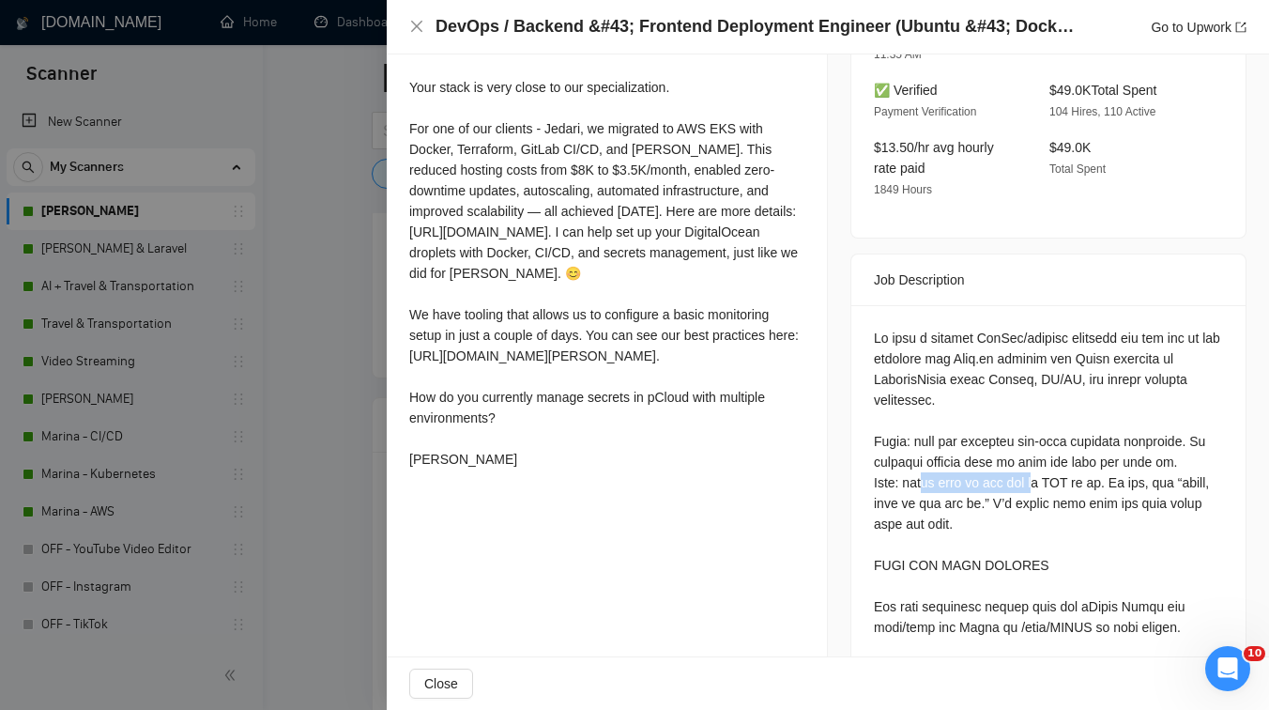
drag, startPoint x: 929, startPoint y: 482, endPoint x: 985, endPoint y: 480, distance: 56.4
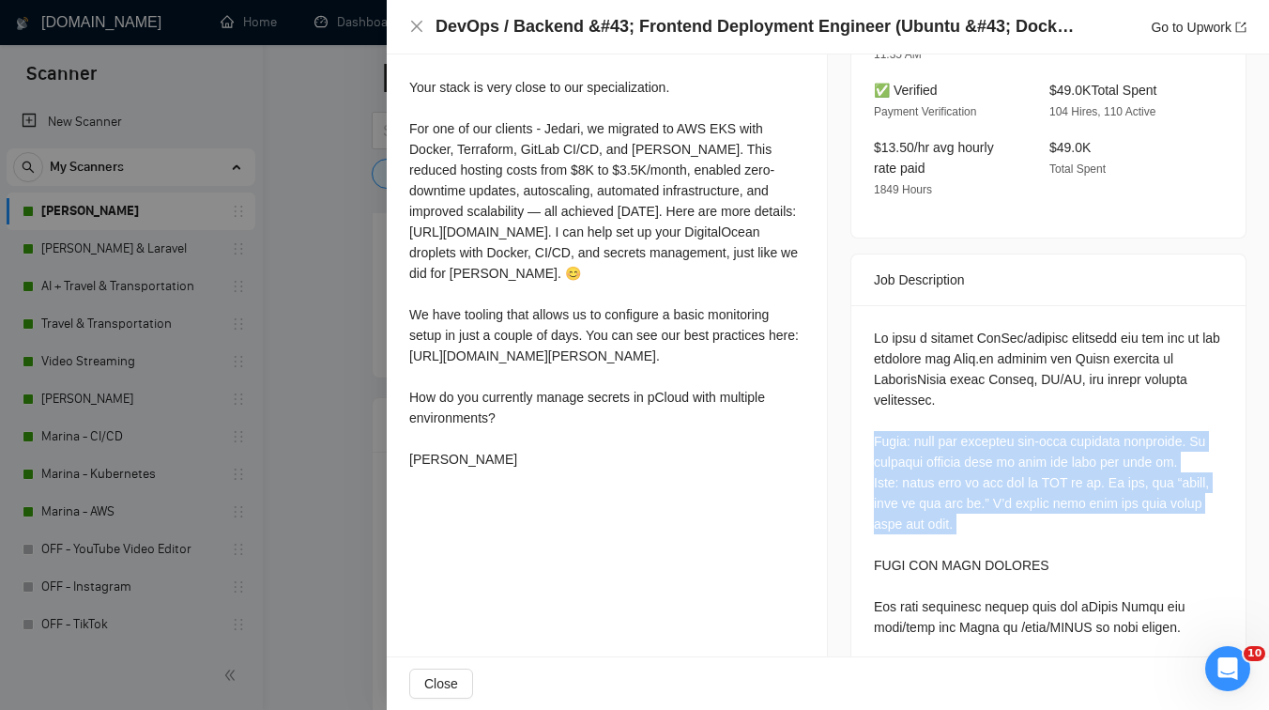
drag, startPoint x: 959, startPoint y: 506, endPoint x: 860, endPoint y: 421, distance: 130.5
copy div "First: read the attached one-page document carefully. It explains exactly what …"
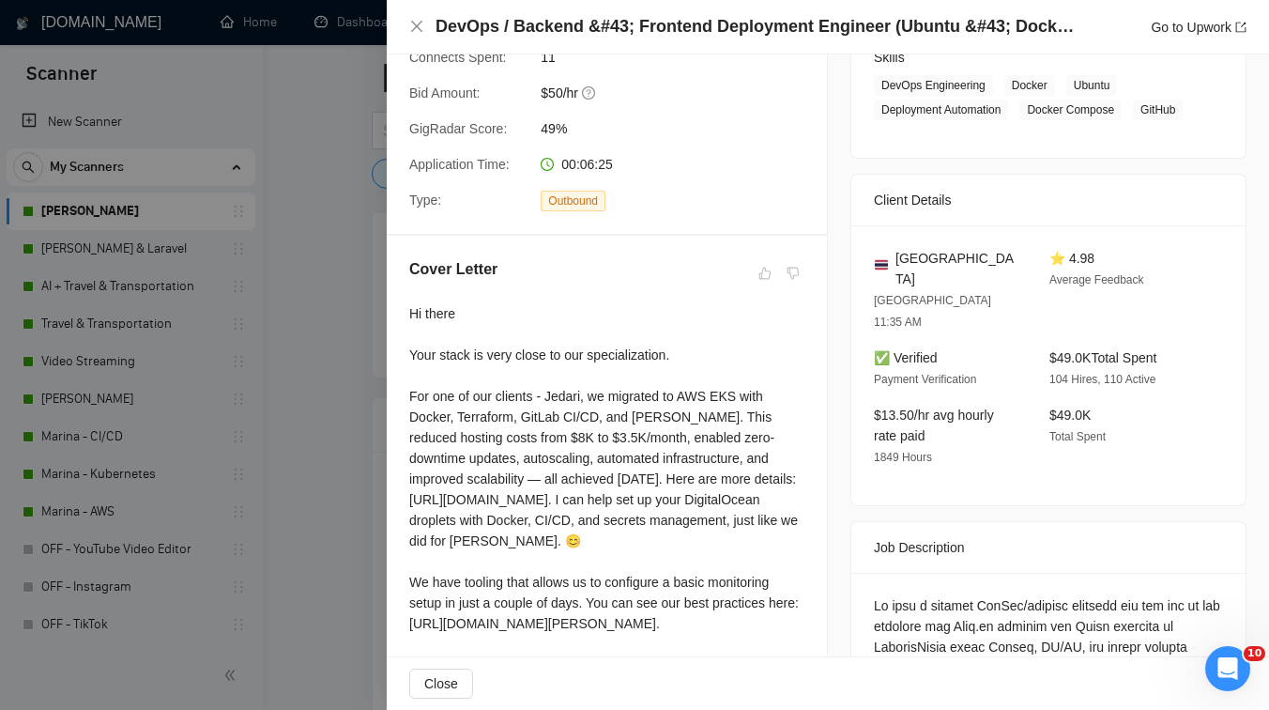
scroll to position [464, 0]
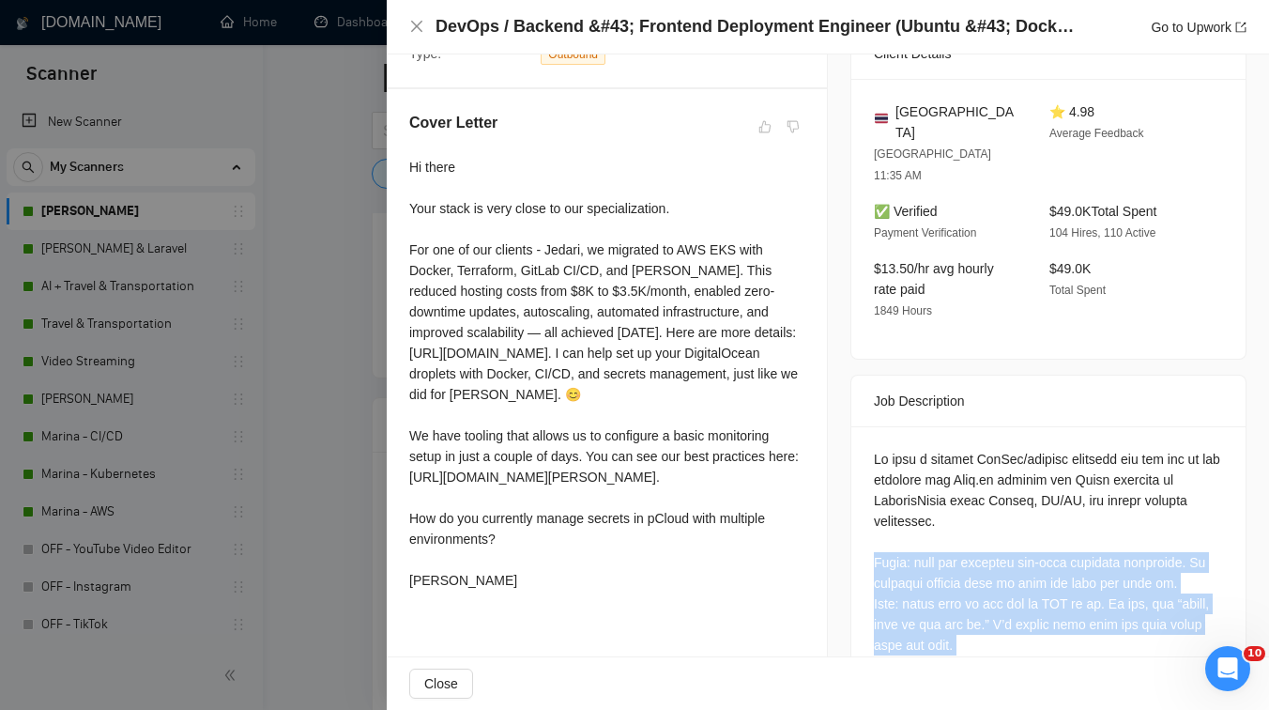
click at [320, 482] on div at bounding box center [634, 355] width 1269 height 710
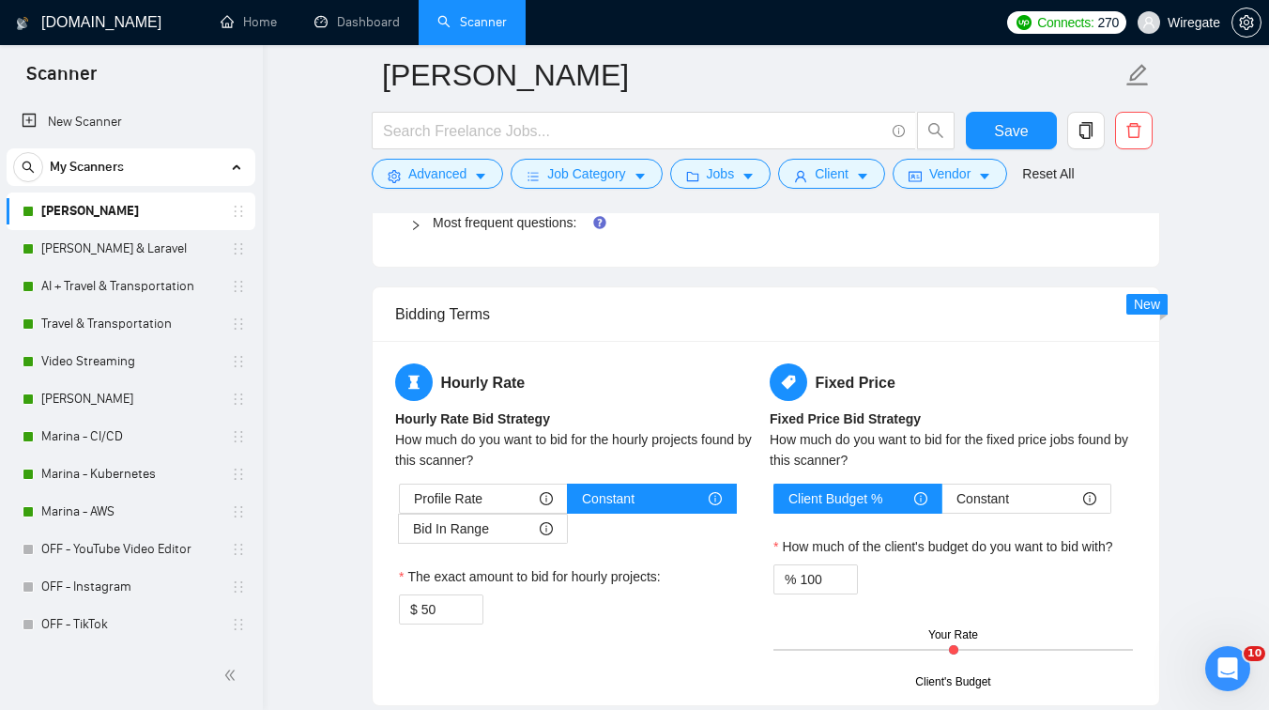
scroll to position [2852, 0]
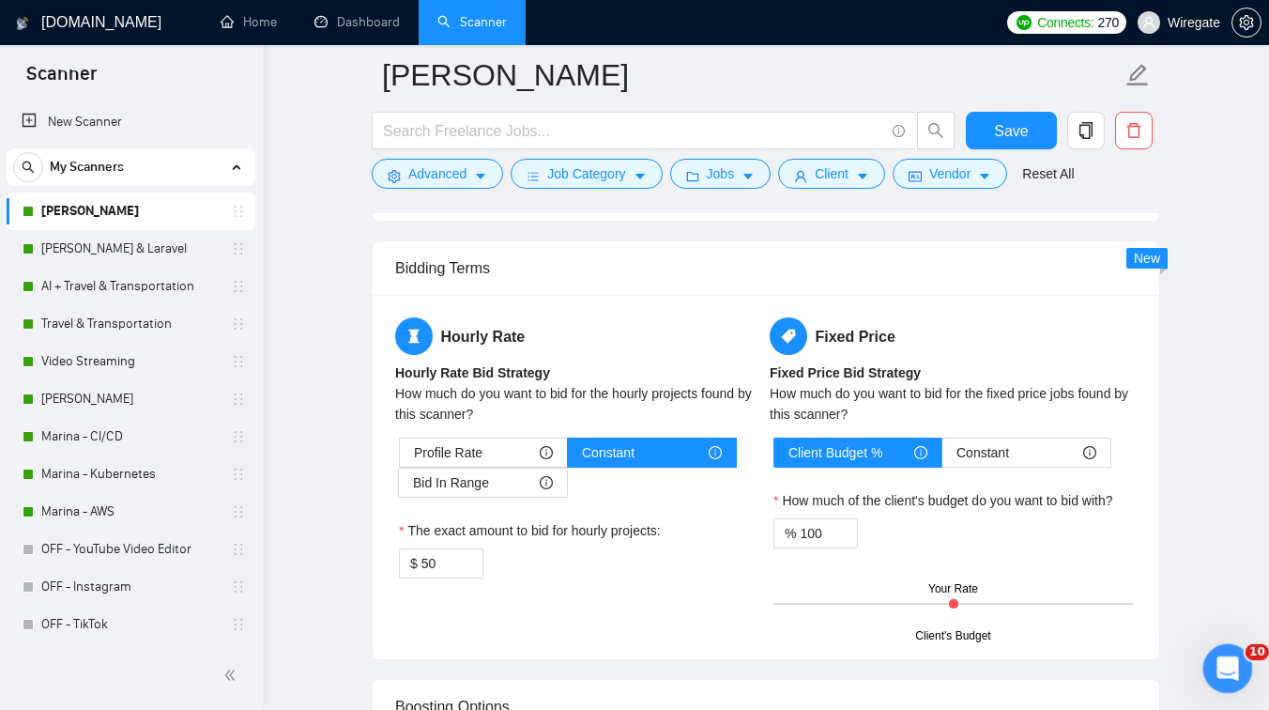
click at [1234, 677] on div "Open Intercom Messenger" at bounding box center [1225, 666] width 62 height 62
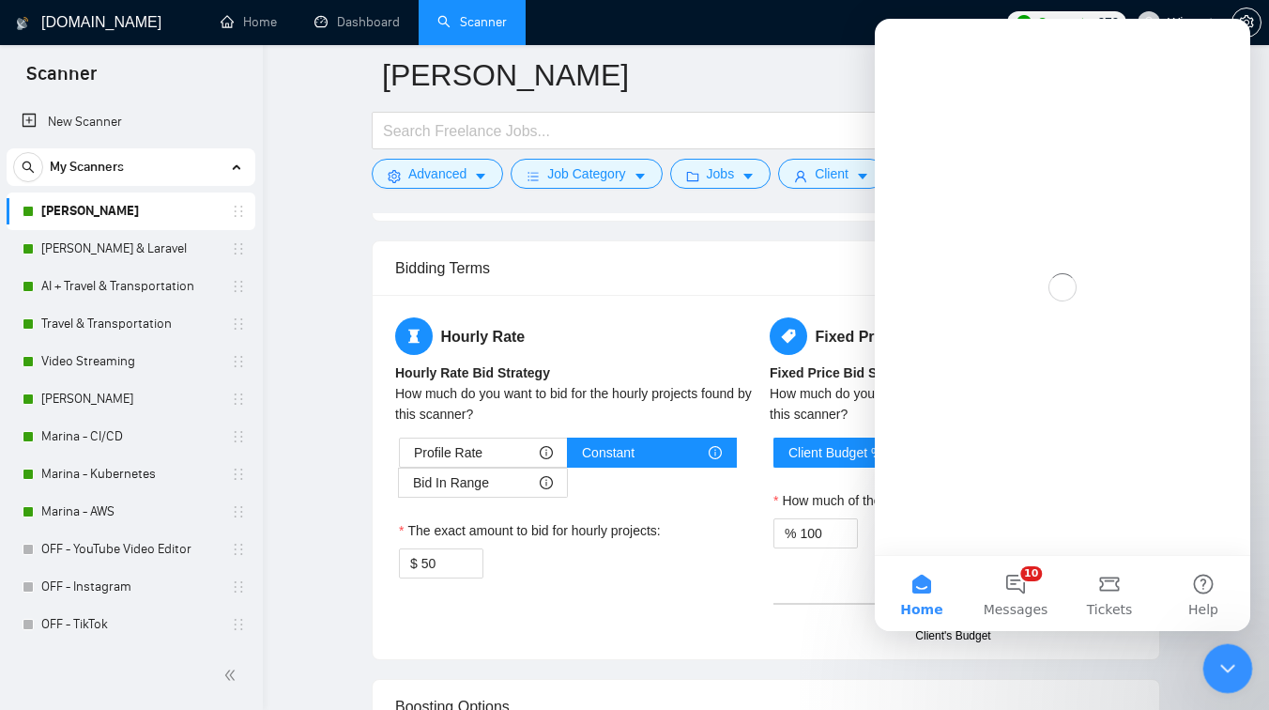
scroll to position [0, 0]
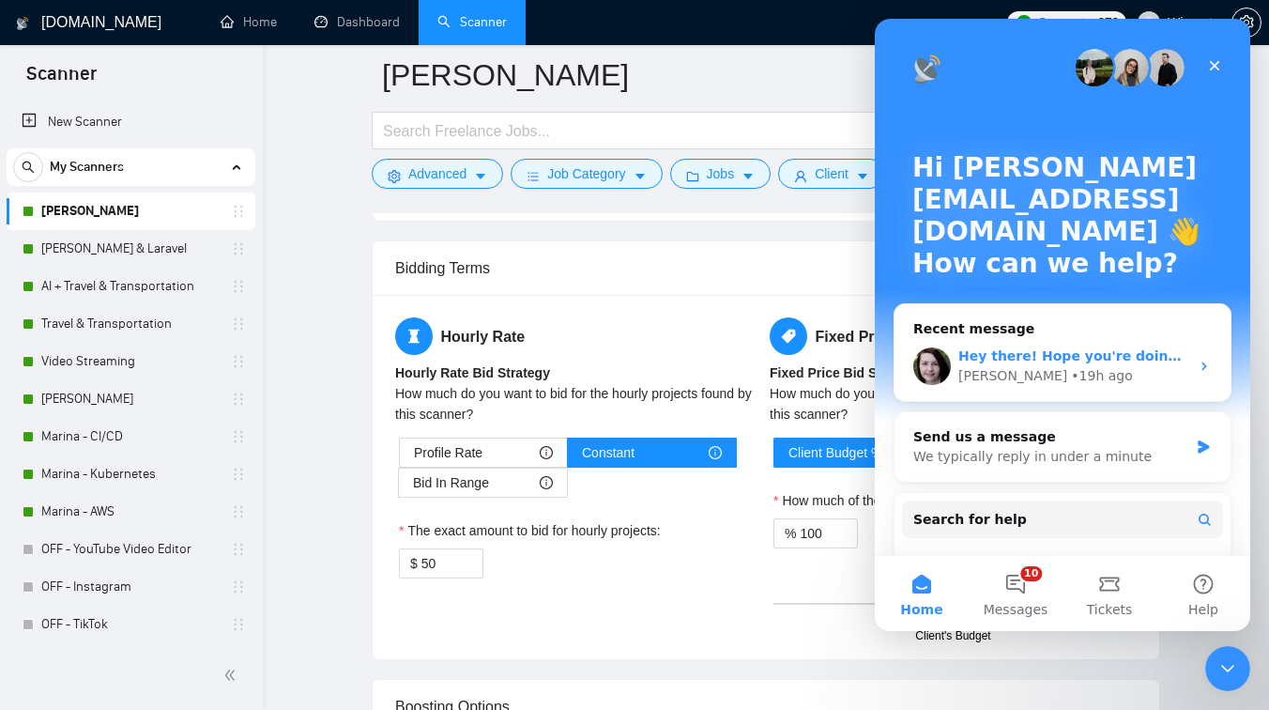
click at [1071, 373] on div "• 19h ago" at bounding box center [1101, 376] width 61 height 20
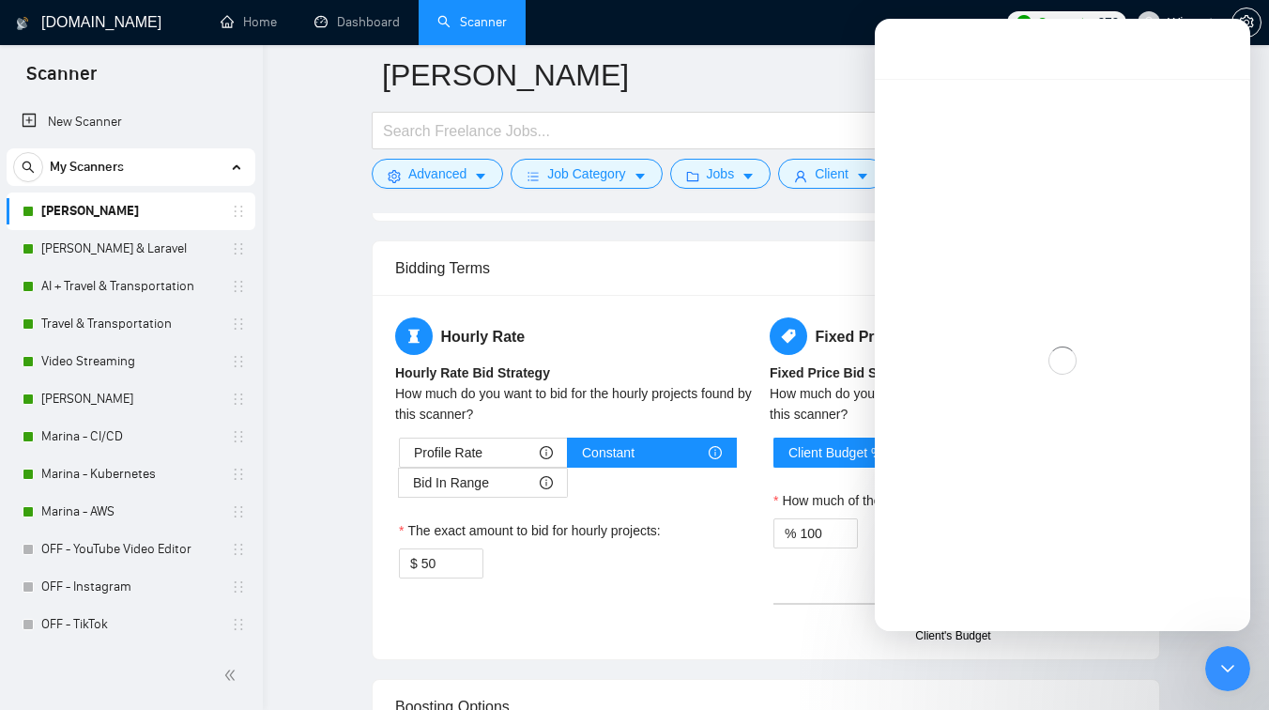
scroll to position [56, 0]
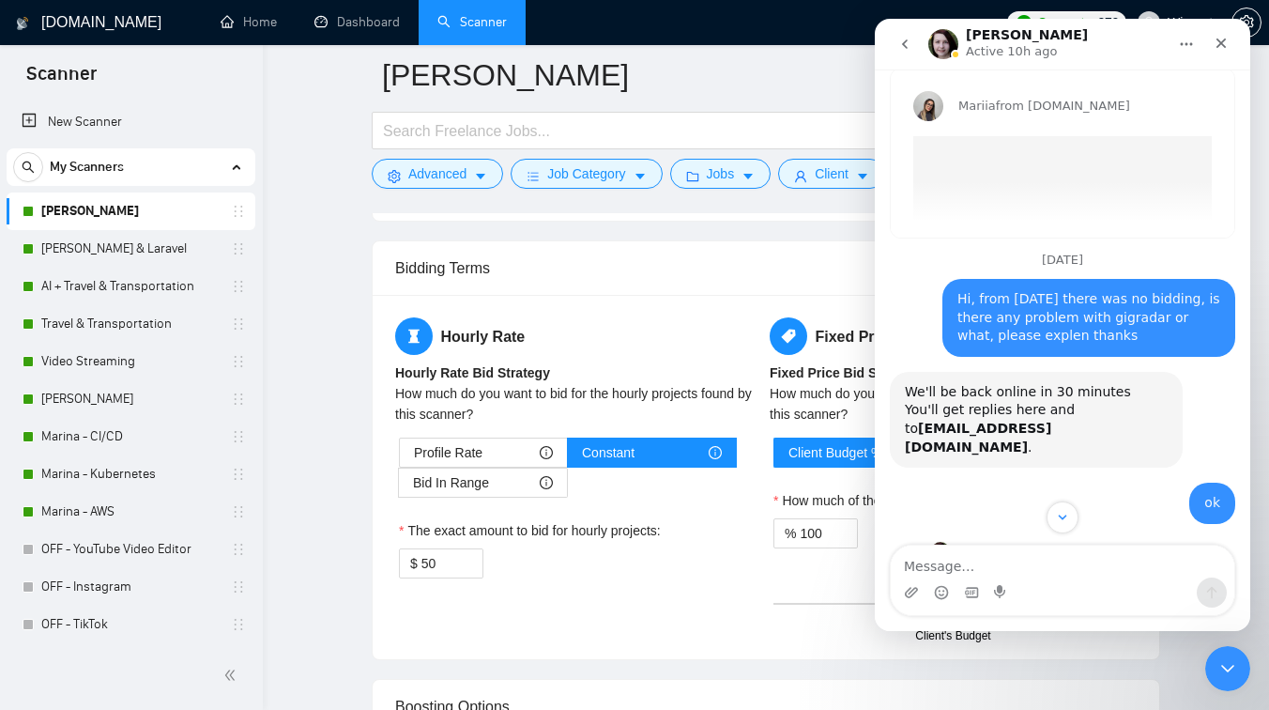
click at [950, 564] on textarea "Message…" at bounding box center [1063, 562] width 344 height 32
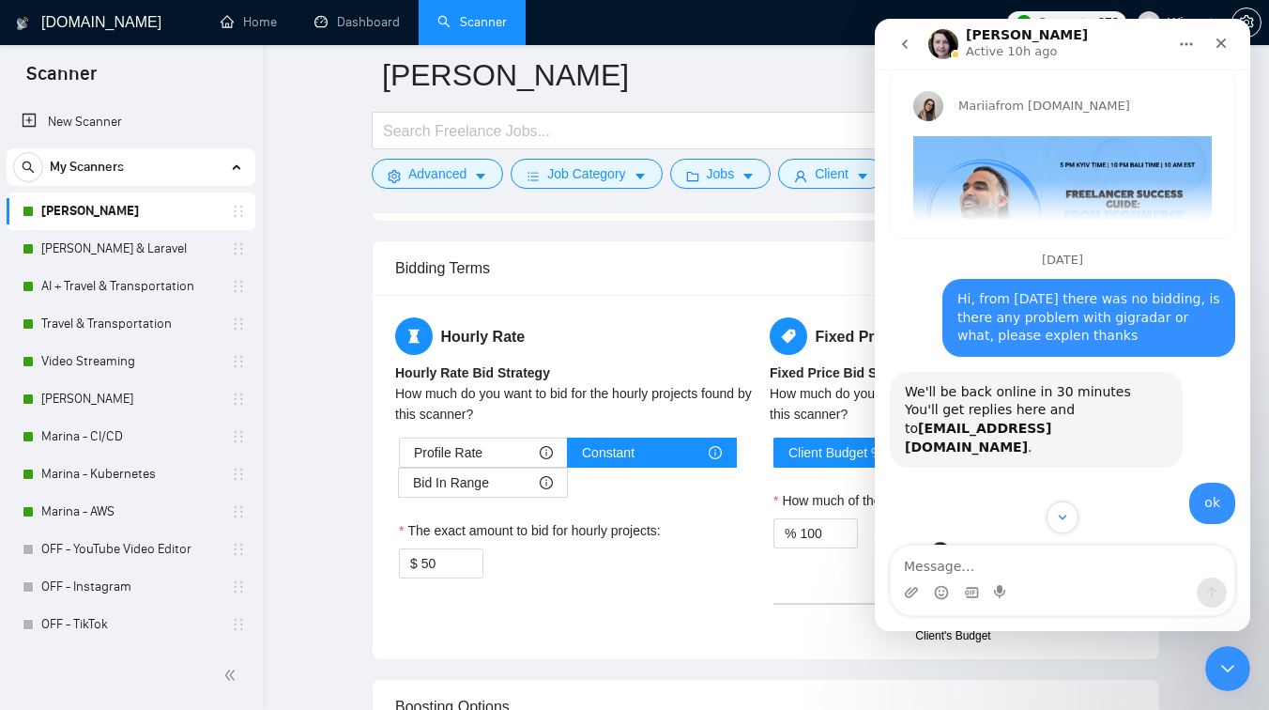
type textarea "First: read the attached one-page document carefully. It explains exactly what …"
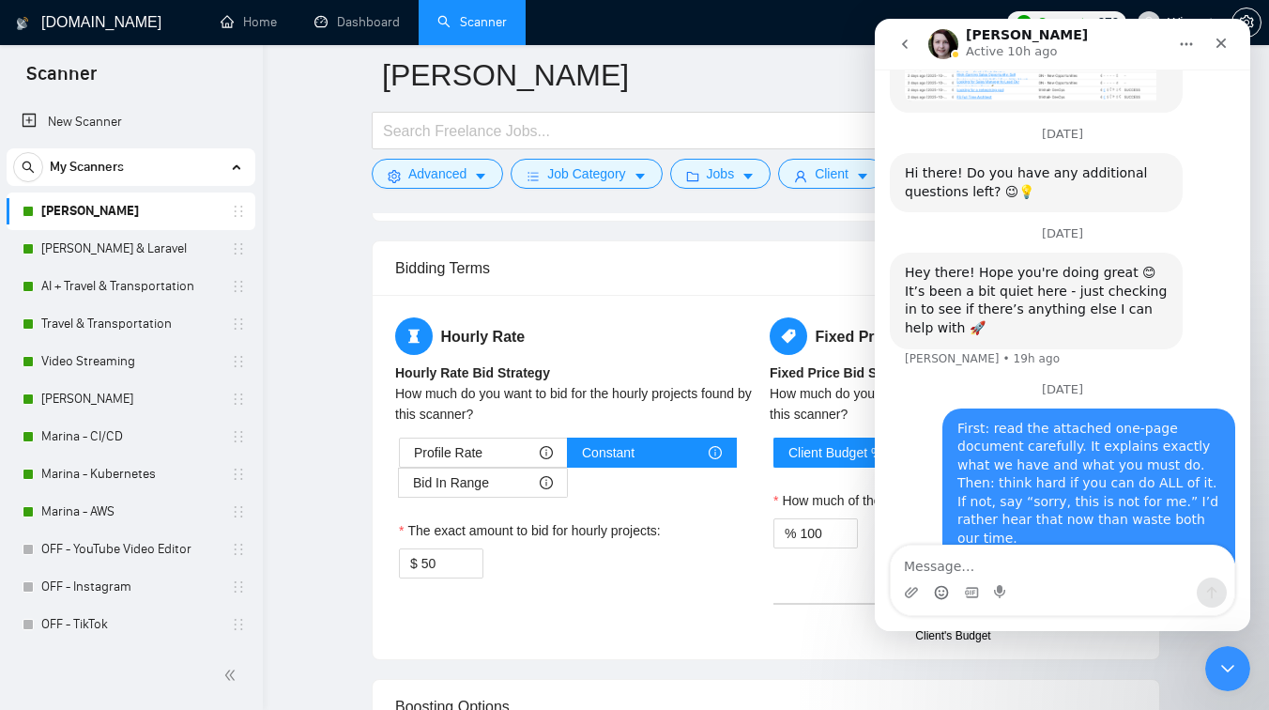
scroll to position [1165, 0]
click at [911, 592] on icon "Upload attachment" at bounding box center [911, 592] width 13 height 10
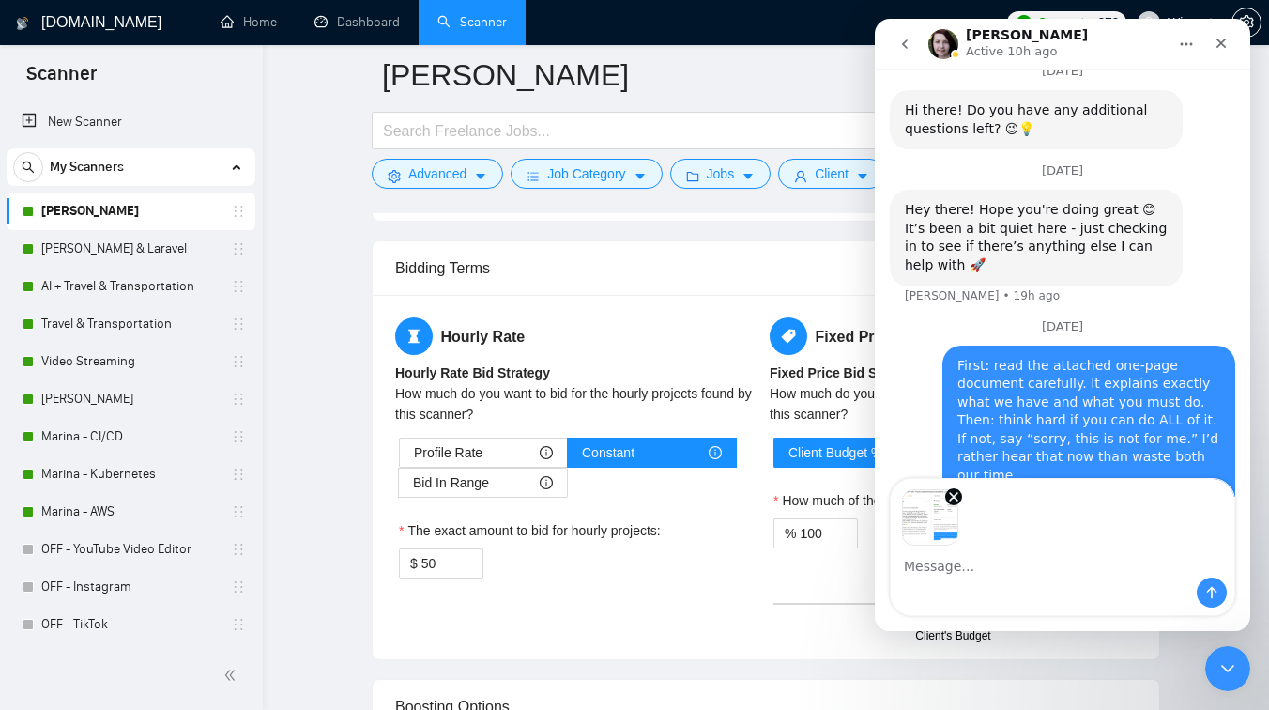
scroll to position [1232, 0]
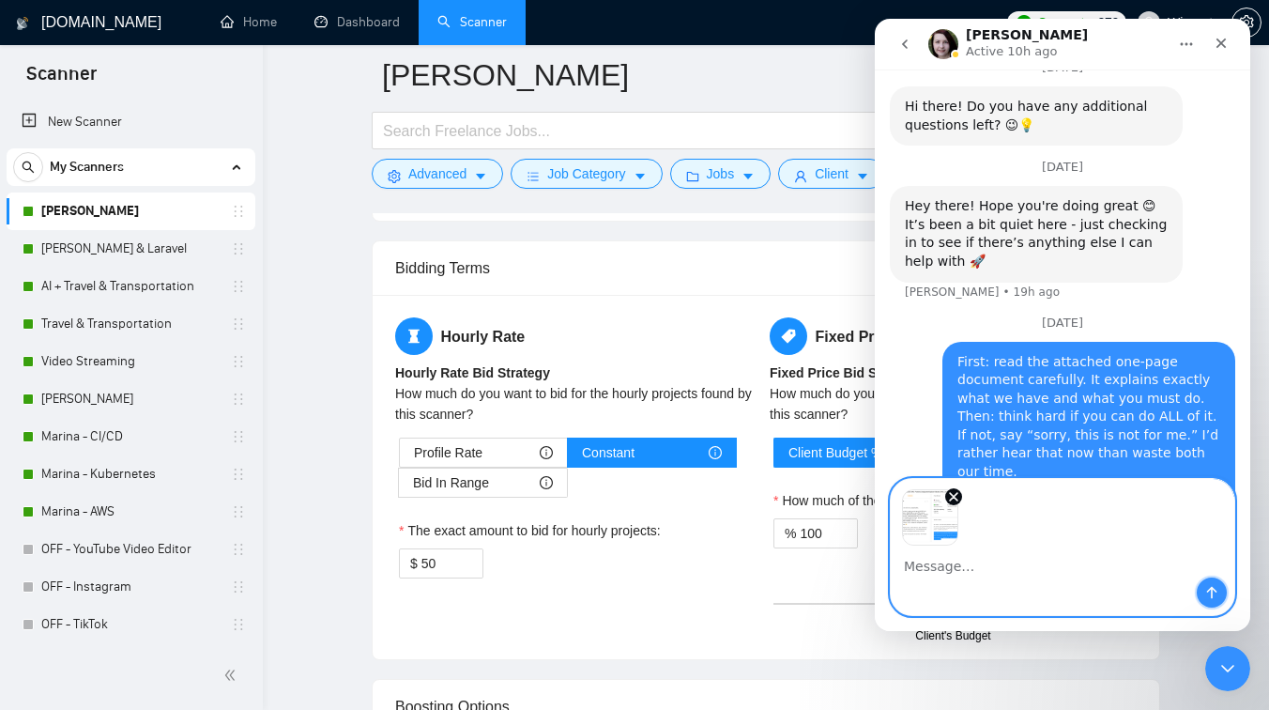
click at [1213, 594] on icon "Send a message…" at bounding box center [1212, 592] width 15 height 15
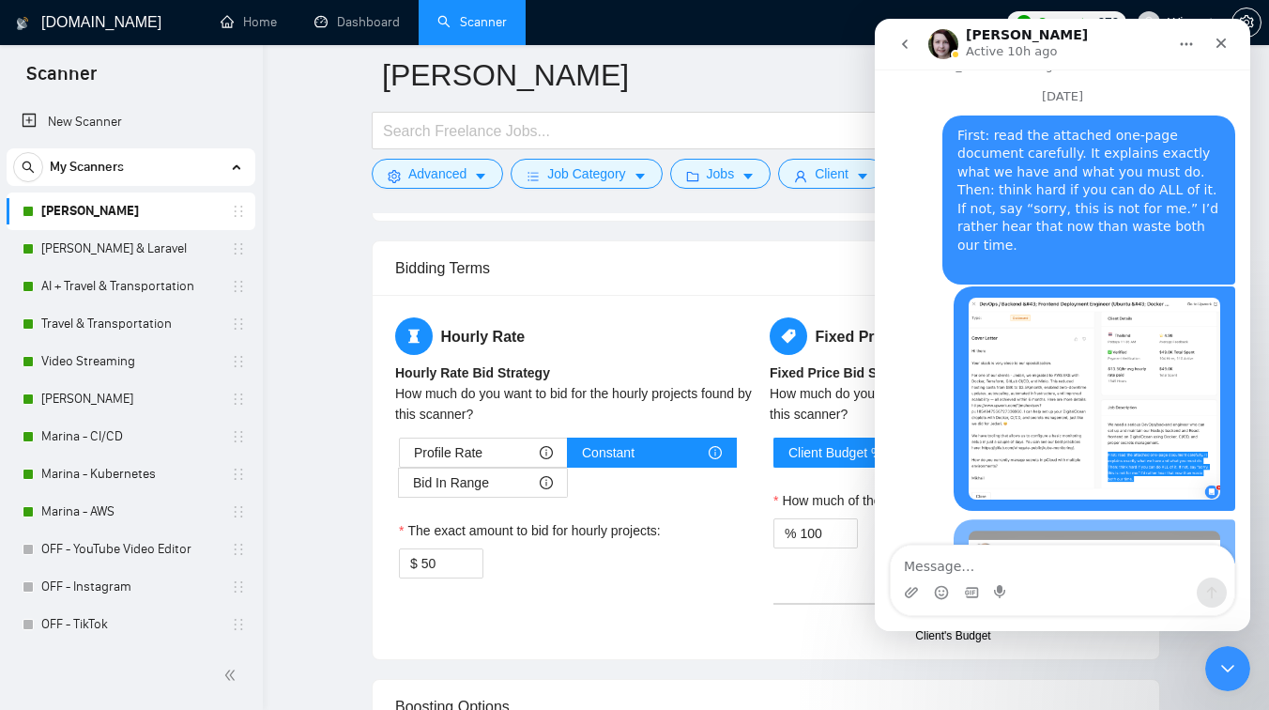
scroll to position [1499, 0]
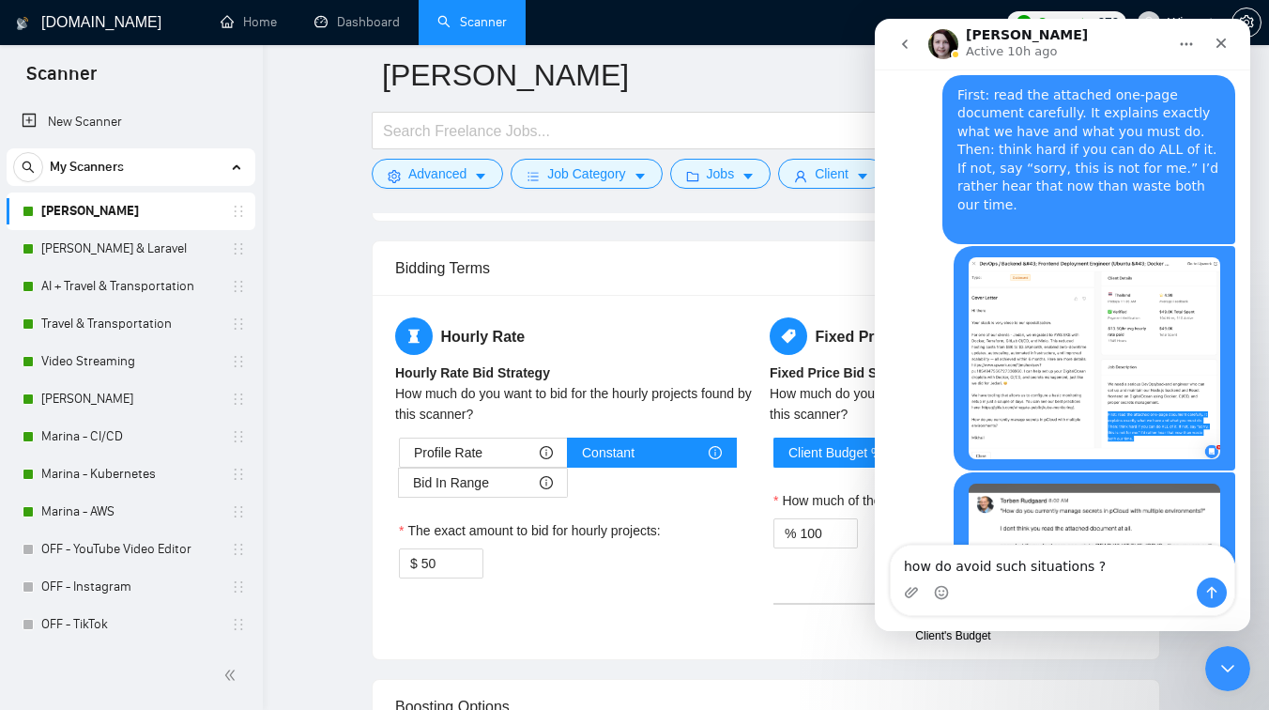
type textarea "how do avoid such situations ?"
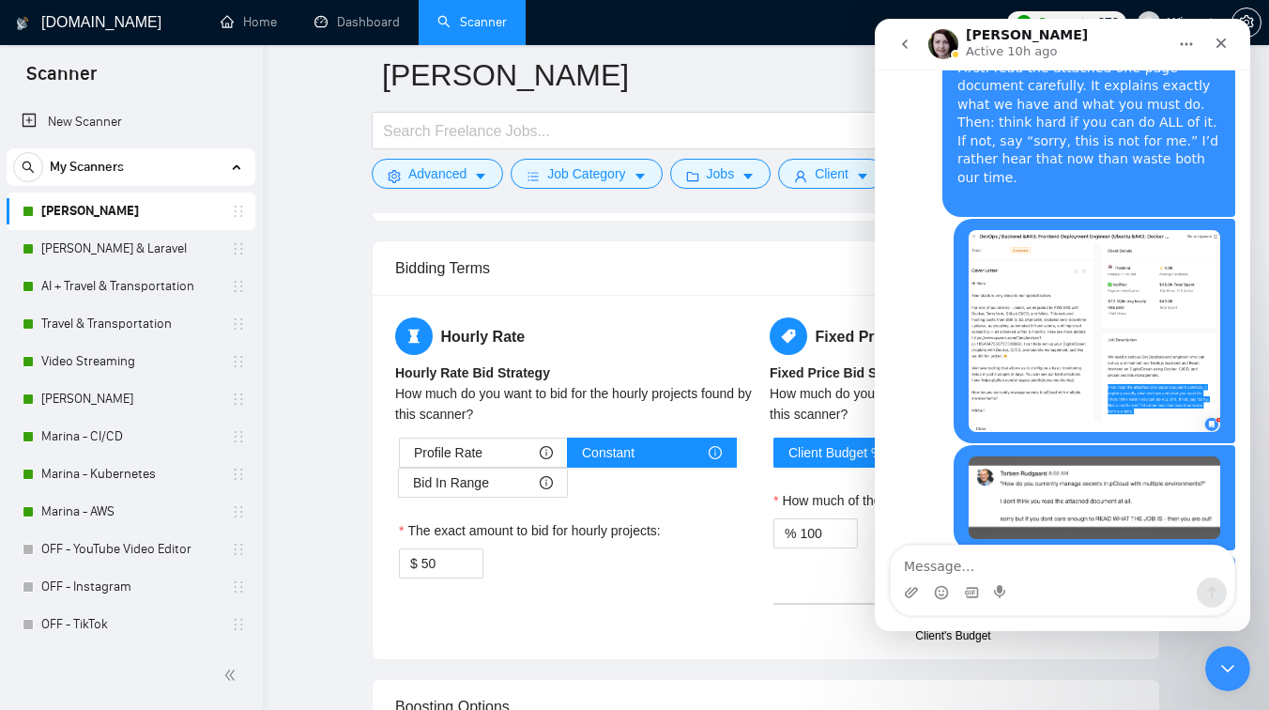
scroll to position [1542, 0]
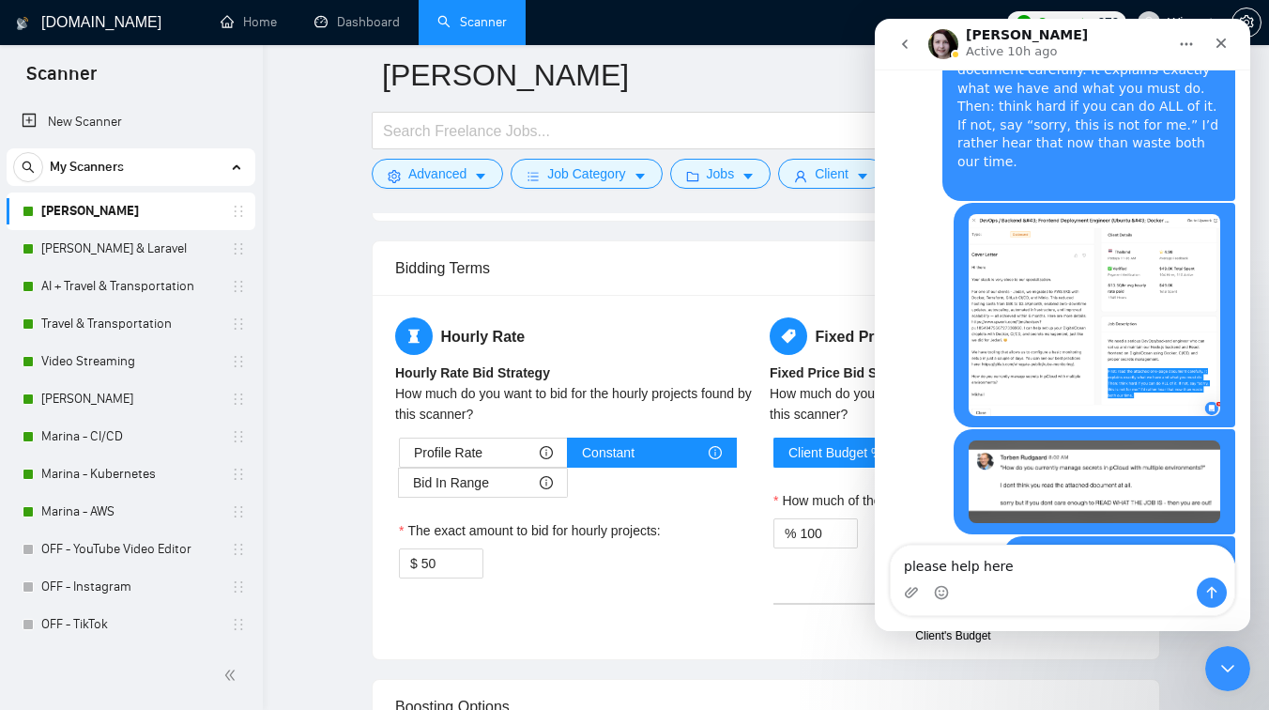
type textarea "please help here"
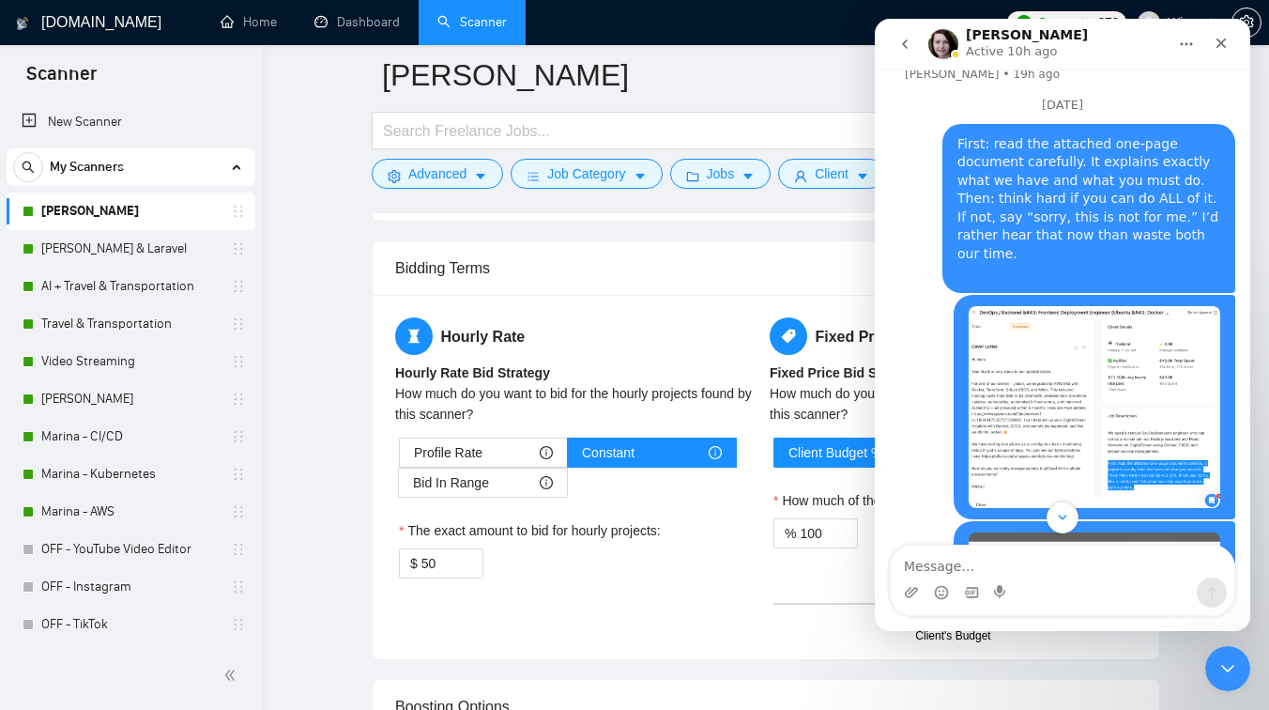
scroll to position [1584, 0]
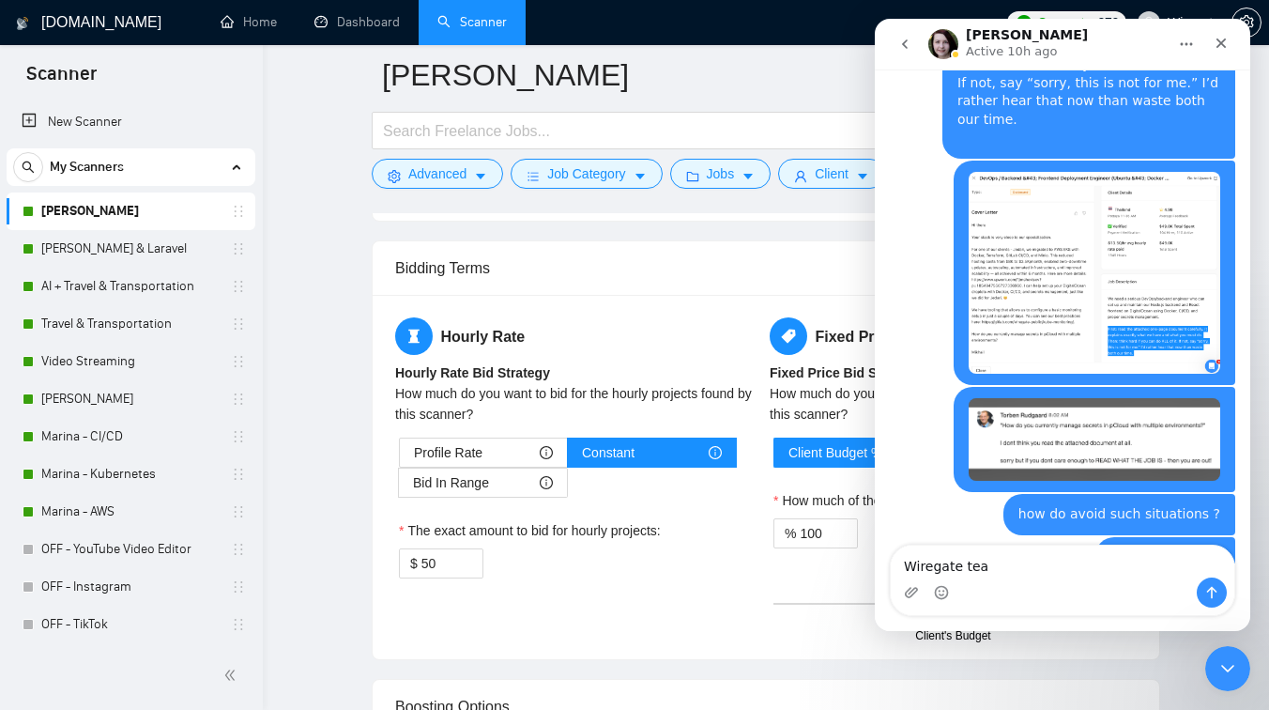
type textarea "Wiregate team"
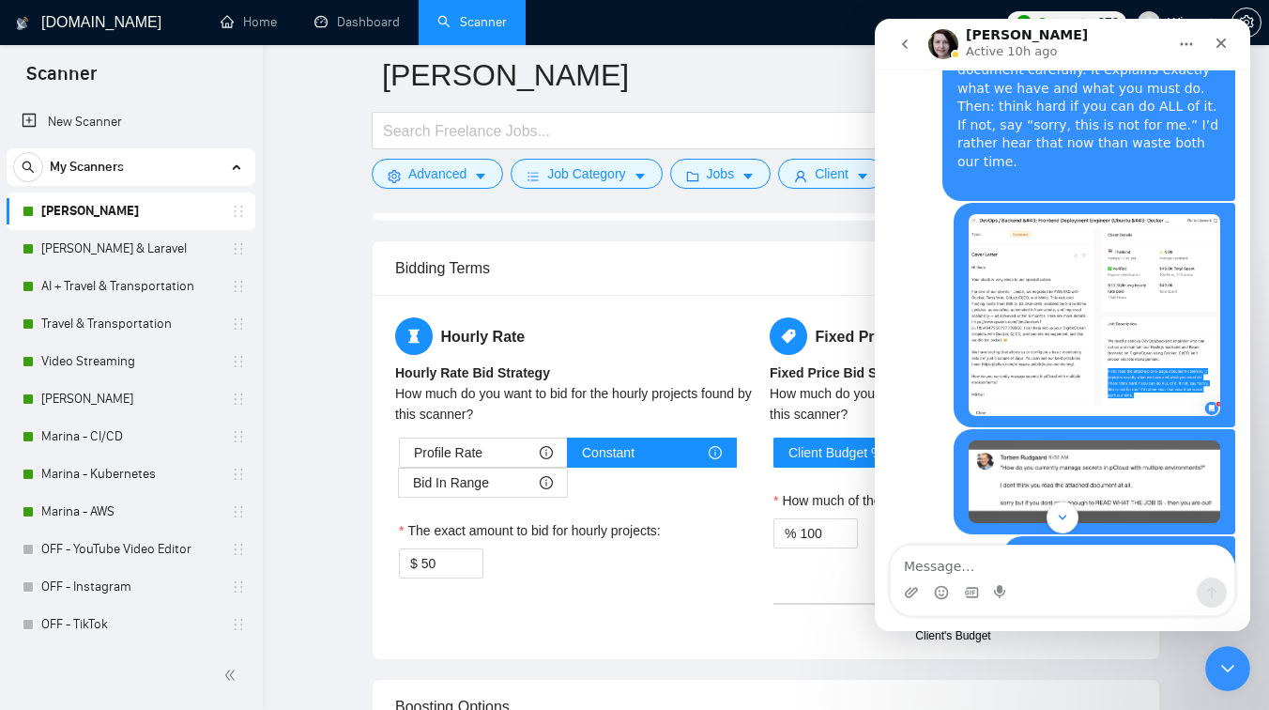
scroll to position [1627, 0]
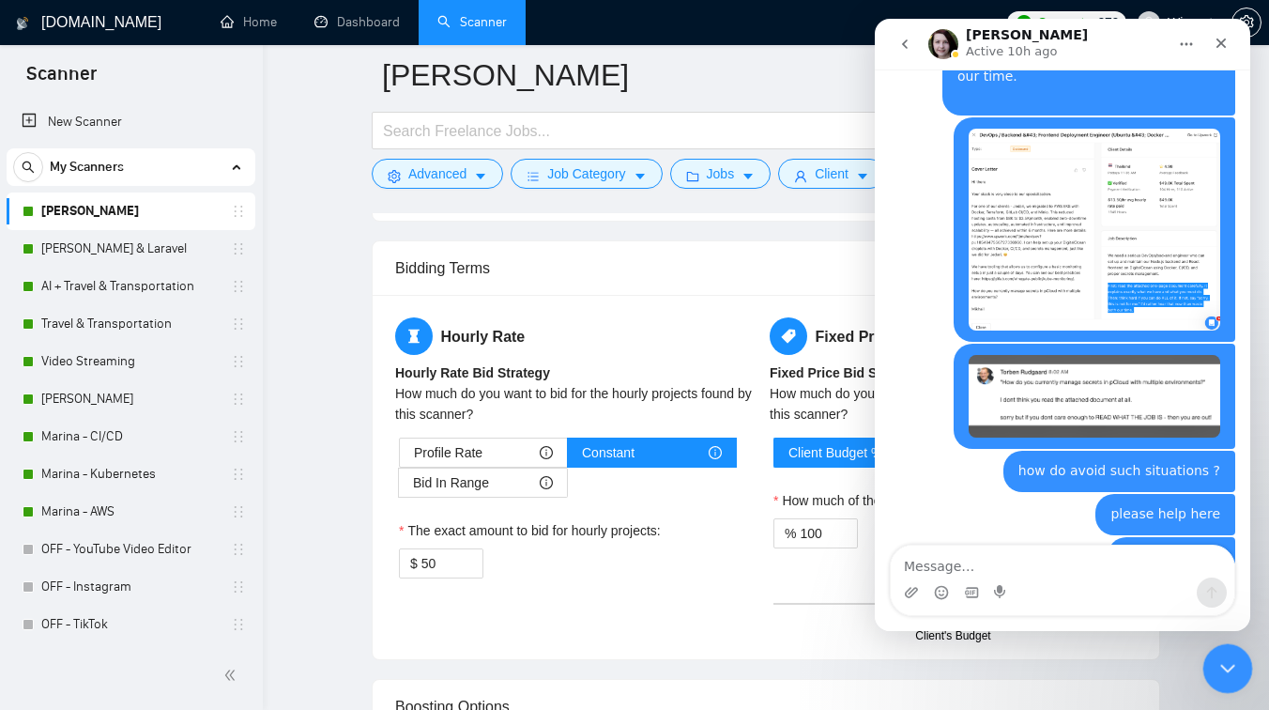
click at [1218, 675] on icon "Close Intercom Messenger" at bounding box center [1225, 665] width 23 height 23
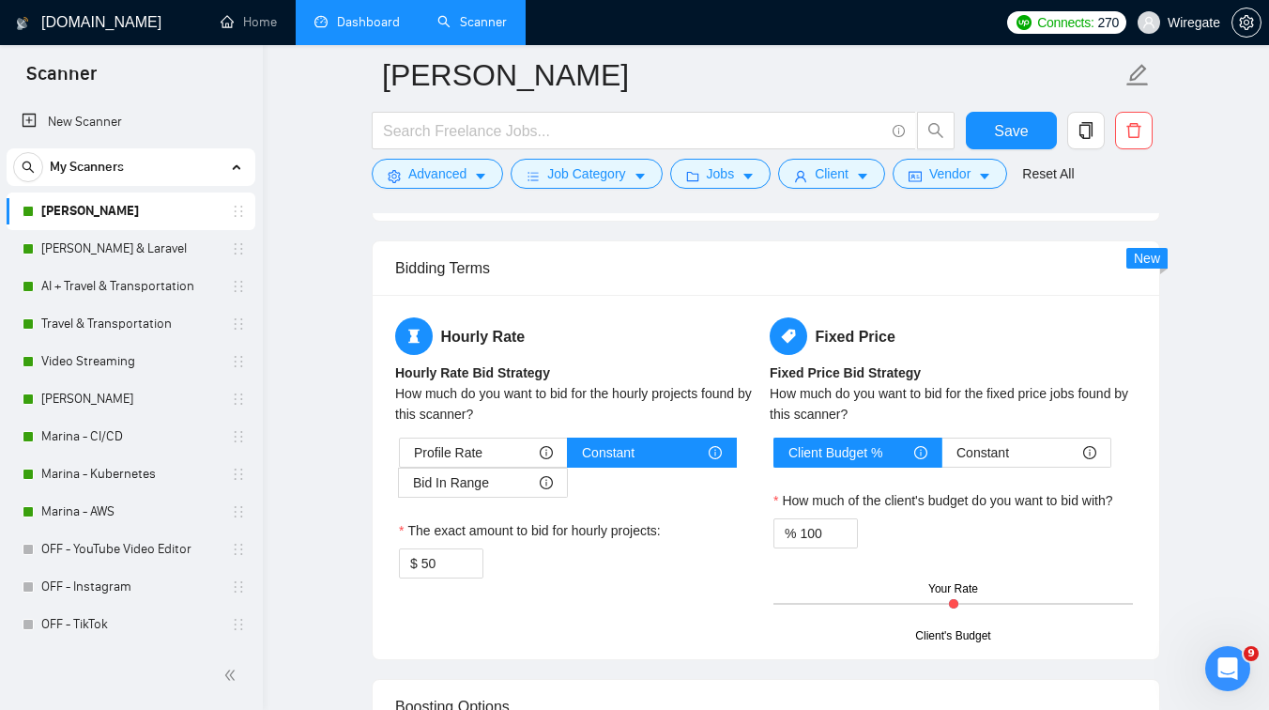
click at [338, 30] on link "Dashboard" at bounding box center [357, 22] width 85 height 16
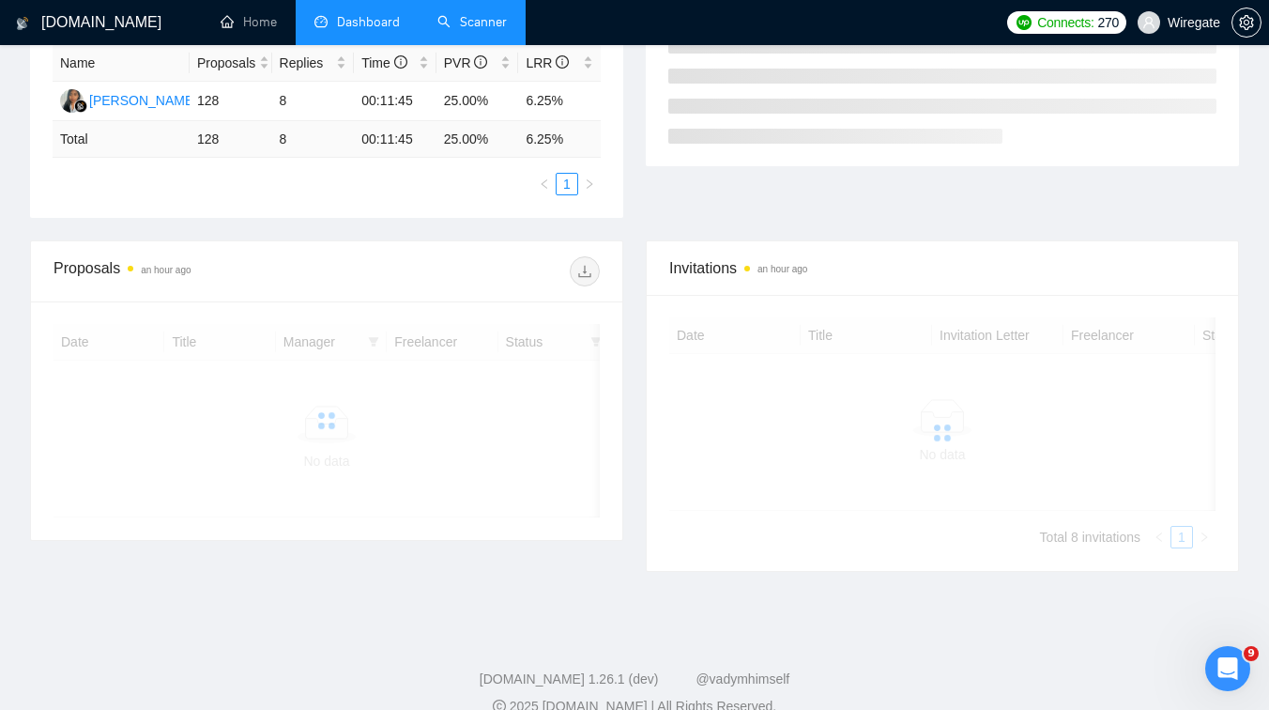
scroll to position [369, 0]
